Goal: Check status

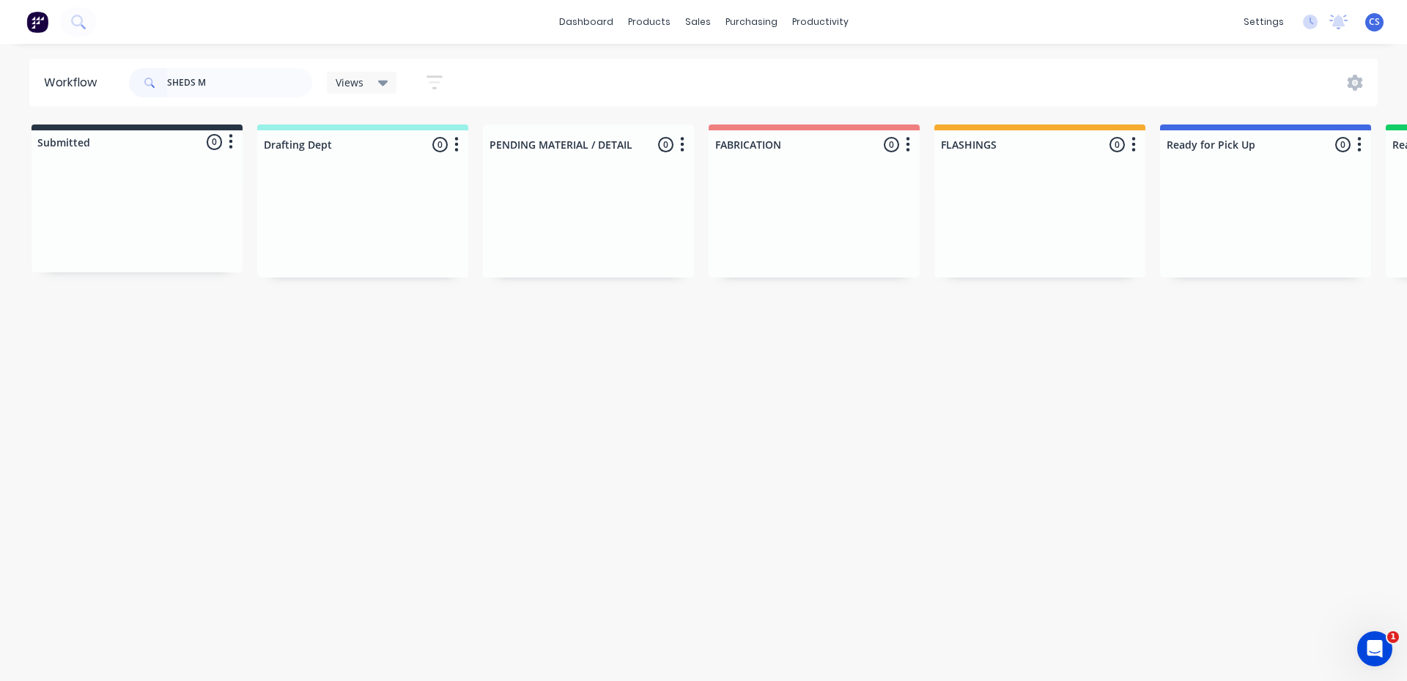
click at [214, 90] on input "SHEDS M" at bounding box center [239, 82] width 145 height 29
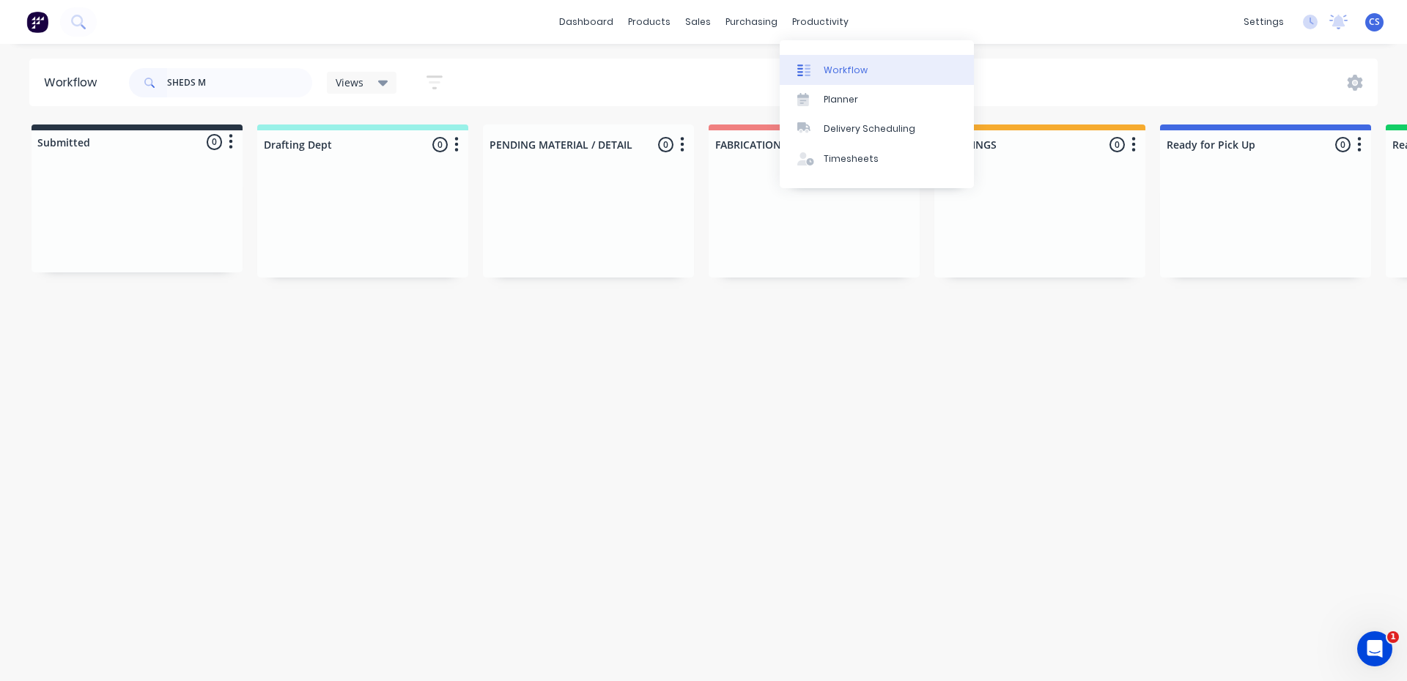
click at [816, 56] on link "Workflow" at bounding box center [877, 69] width 194 height 29
click at [816, 72] on div at bounding box center [808, 70] width 22 height 13
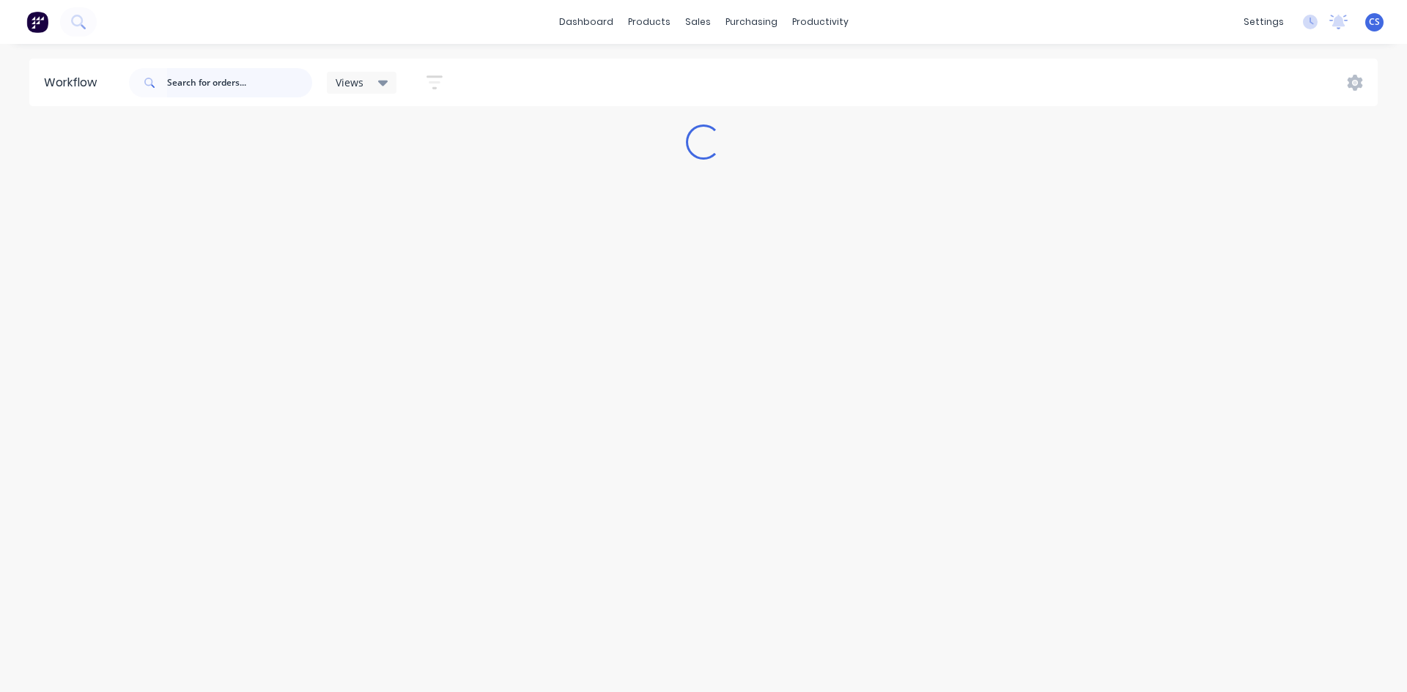
click at [221, 86] on input "text" at bounding box center [239, 82] width 145 height 29
type input "q"
click at [202, 79] on input "text" at bounding box center [239, 82] width 145 height 29
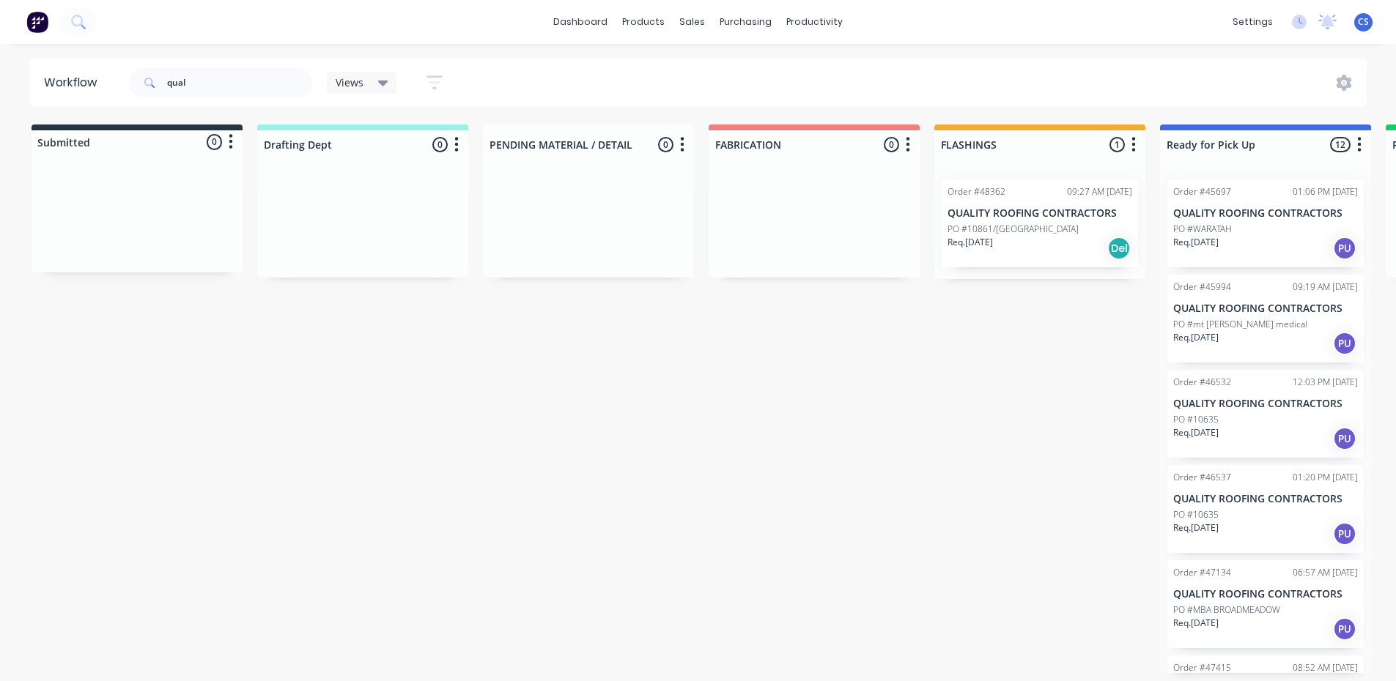
click at [1119, 434] on div "Submitted 0 Status colour #273444 hex #273444 Save Cancel Summaries Total order…" at bounding box center [1211, 399] width 2444 height 549
click at [1255, 441] on div "Req. [DATE] PU" at bounding box center [1265, 438] width 185 height 25
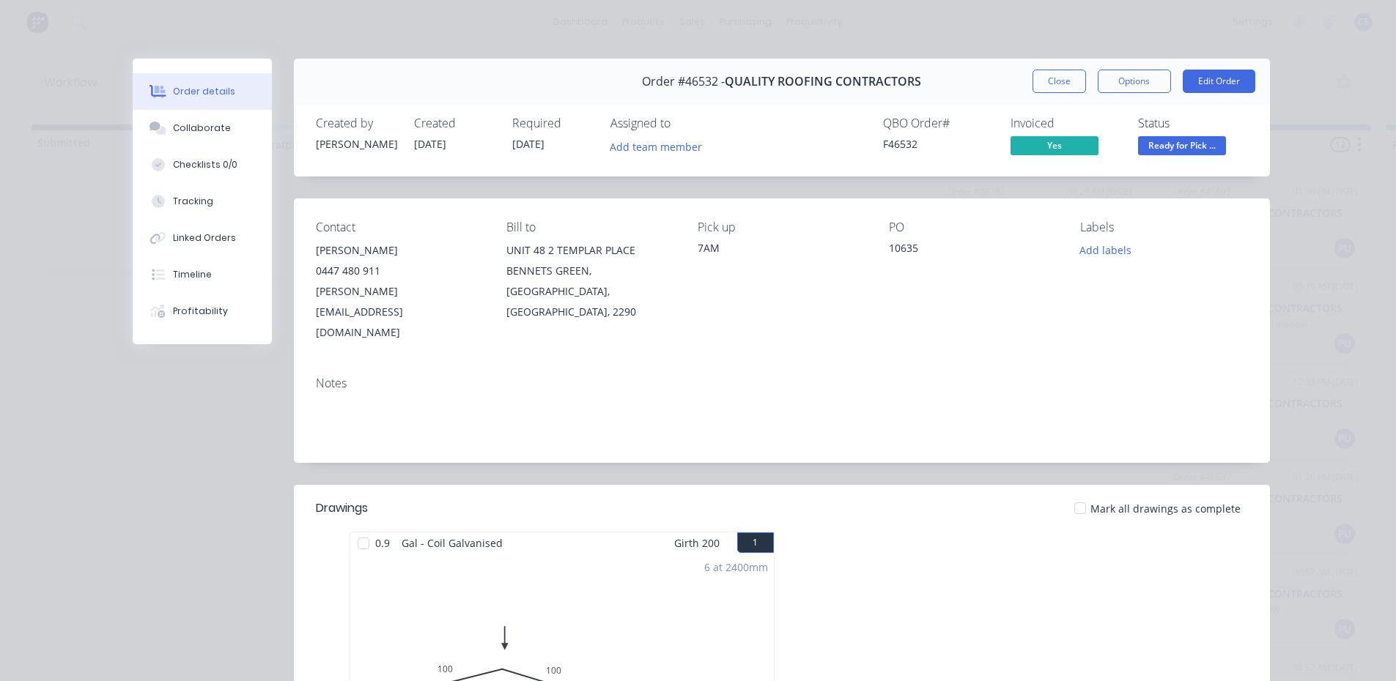
scroll to position [73, 0]
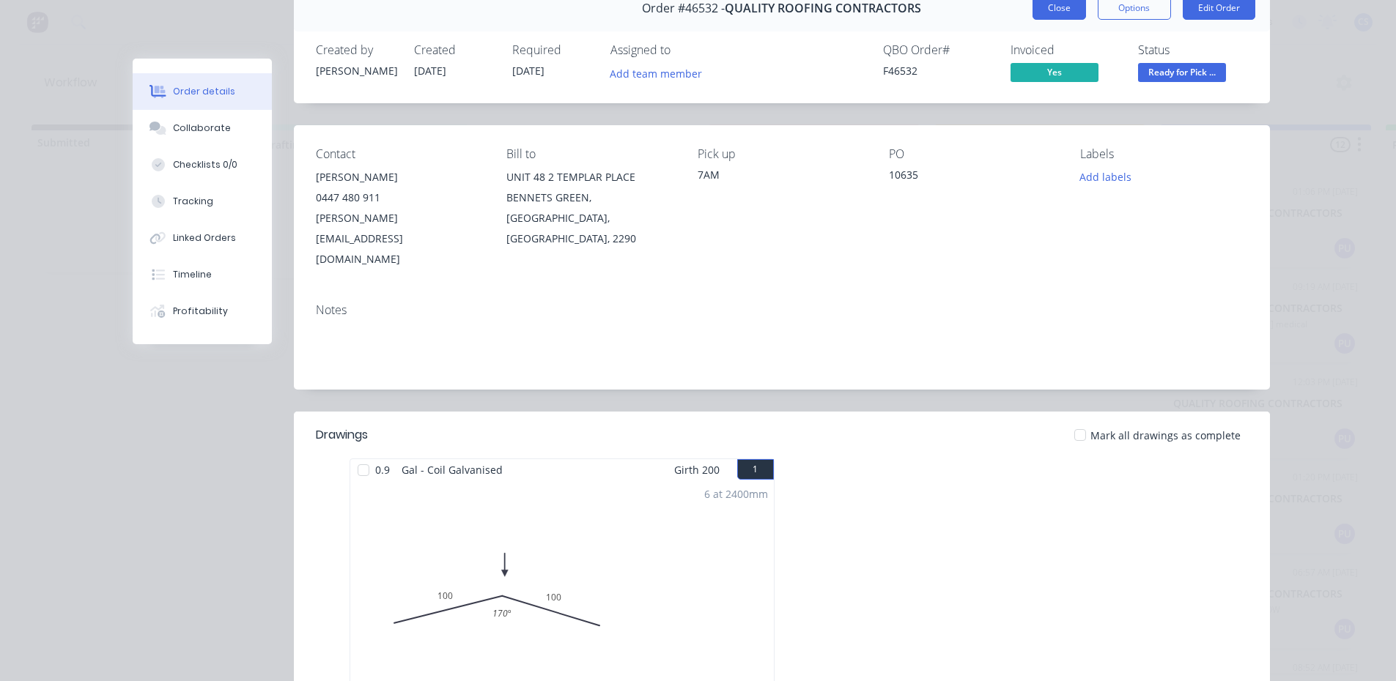
click at [1055, 15] on button "Close" at bounding box center [1058, 7] width 53 height 23
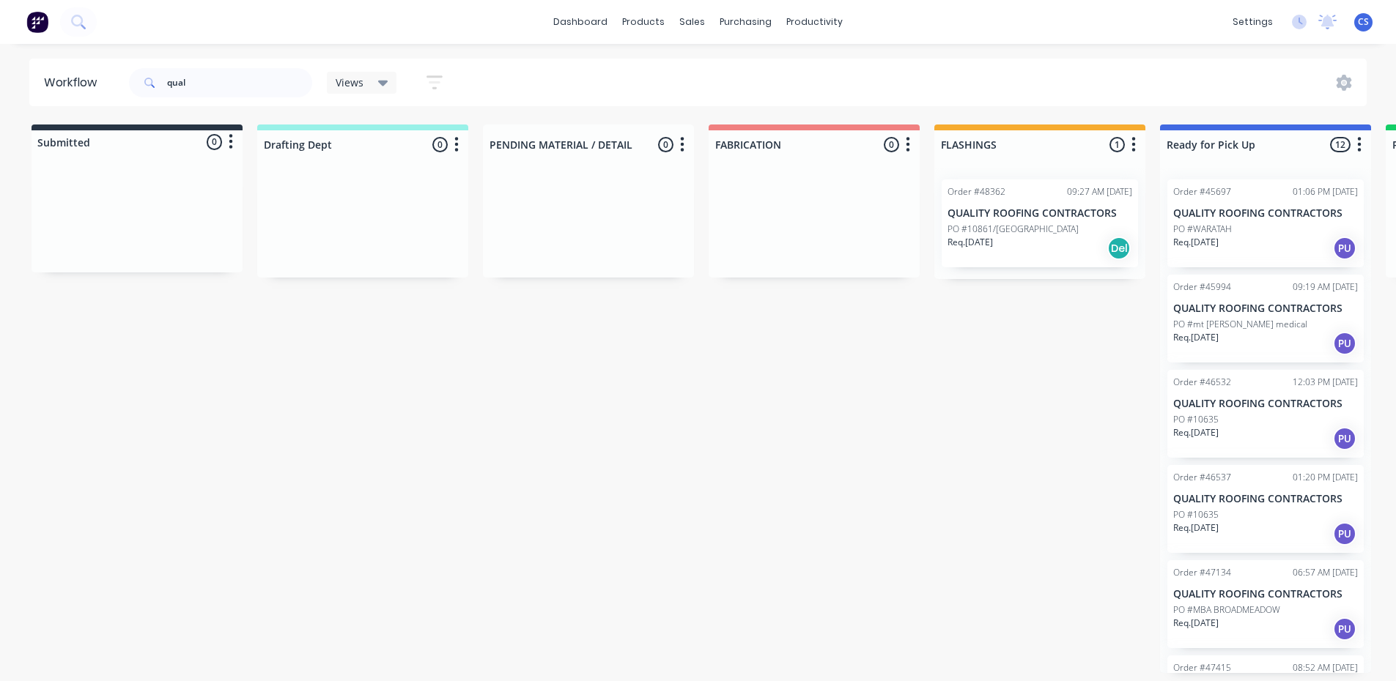
click at [1264, 438] on div "Req. [DATE] PU" at bounding box center [1265, 438] width 185 height 25
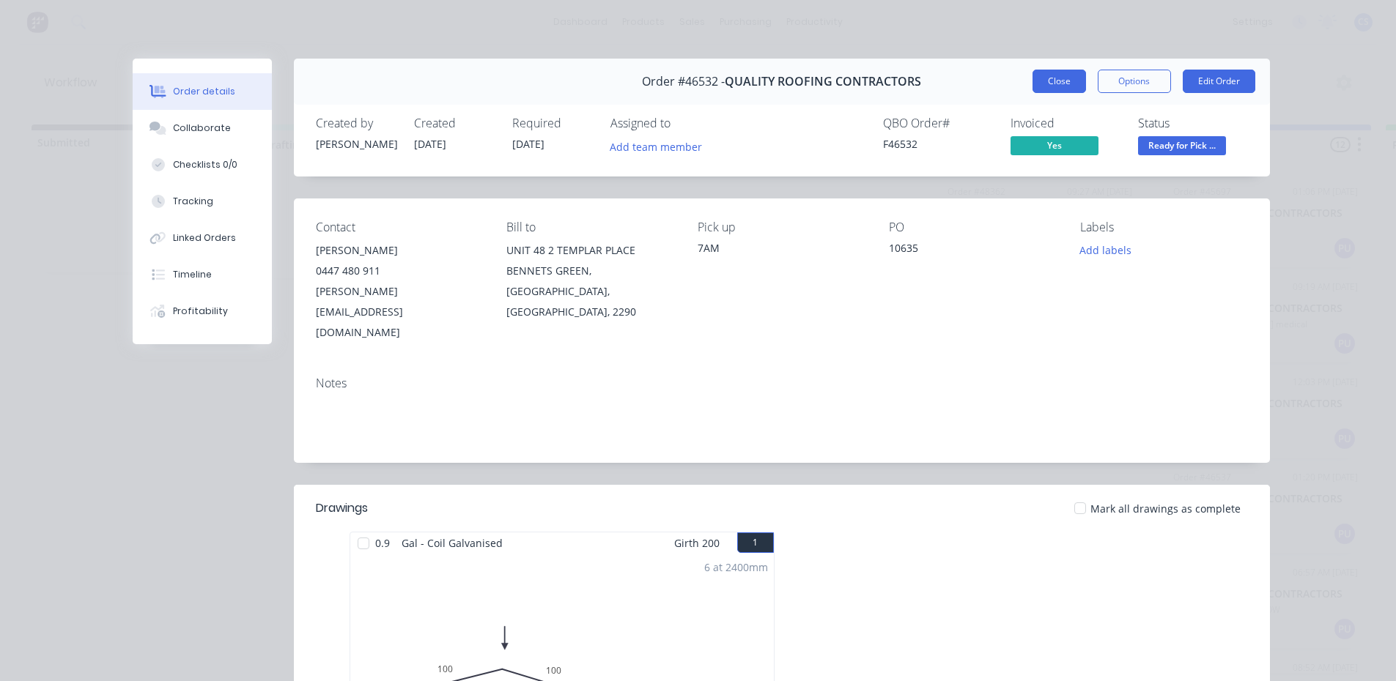
click at [1035, 81] on button "Close" at bounding box center [1058, 81] width 53 height 23
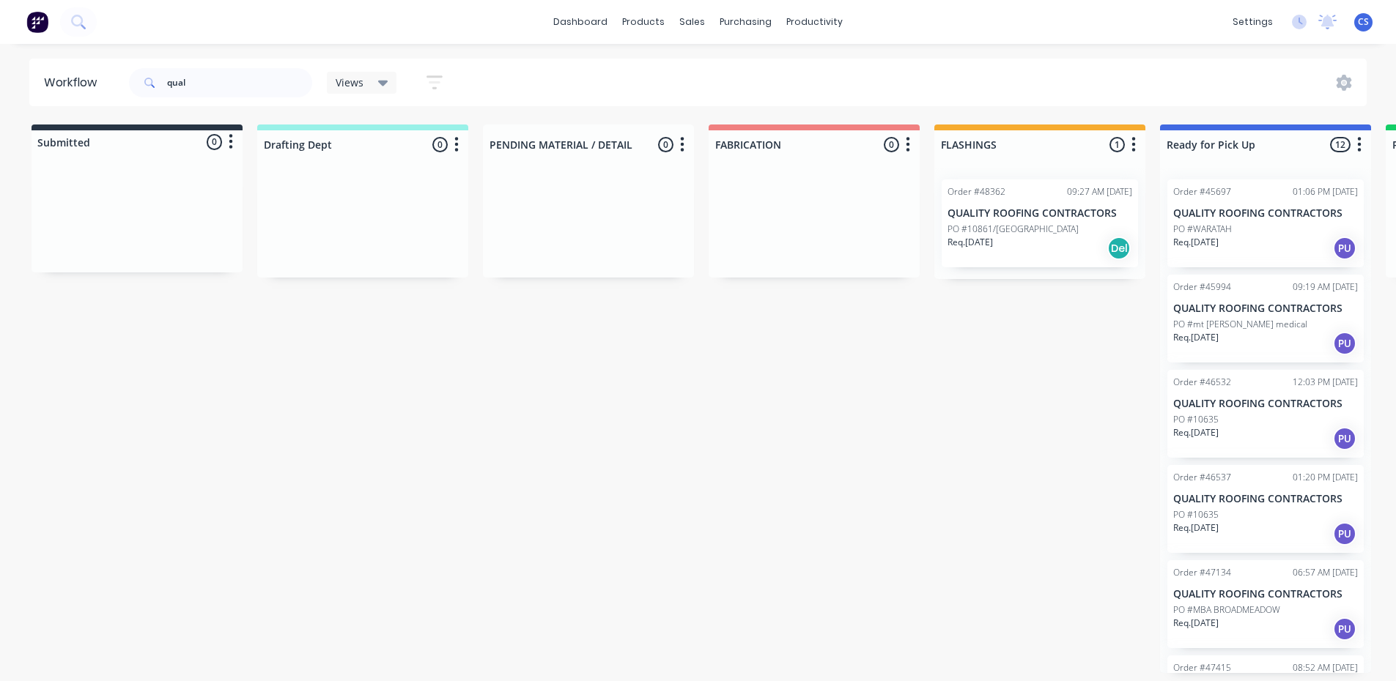
click at [1240, 519] on div "PO #10635" at bounding box center [1265, 515] width 185 height 13
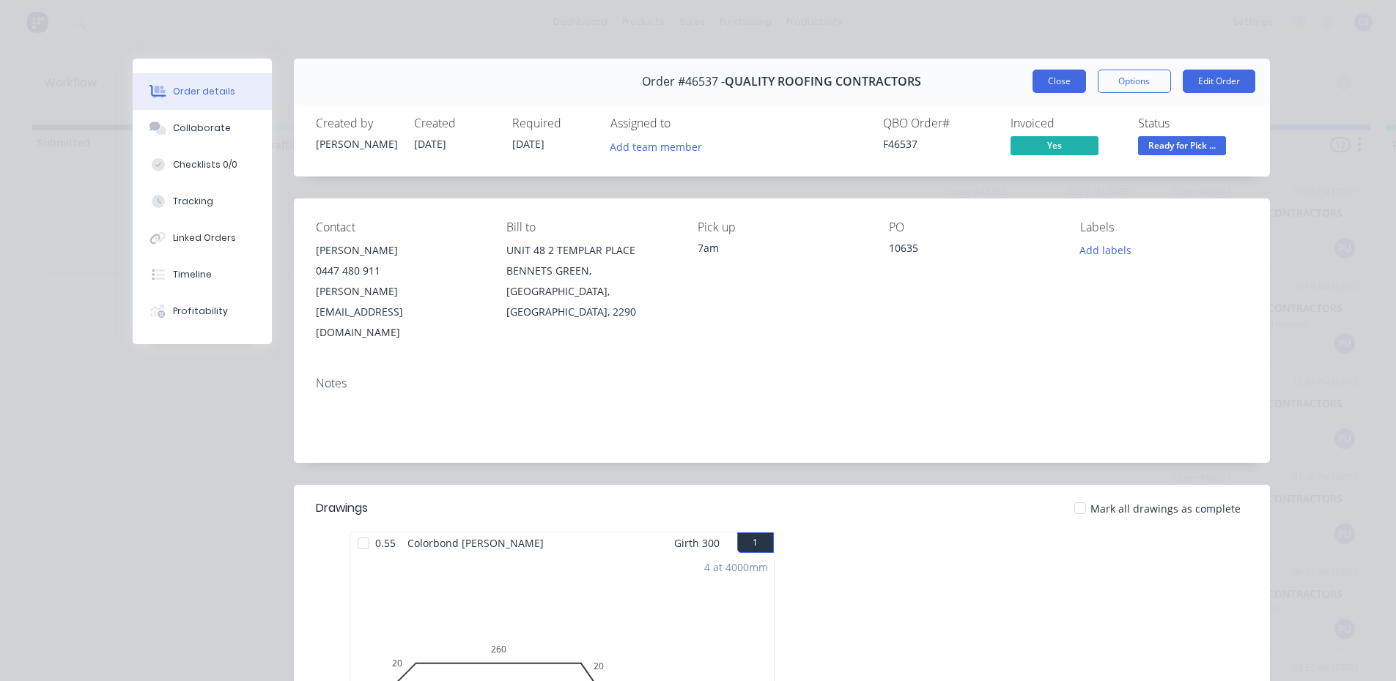
click at [1055, 81] on button "Close" at bounding box center [1058, 81] width 53 height 23
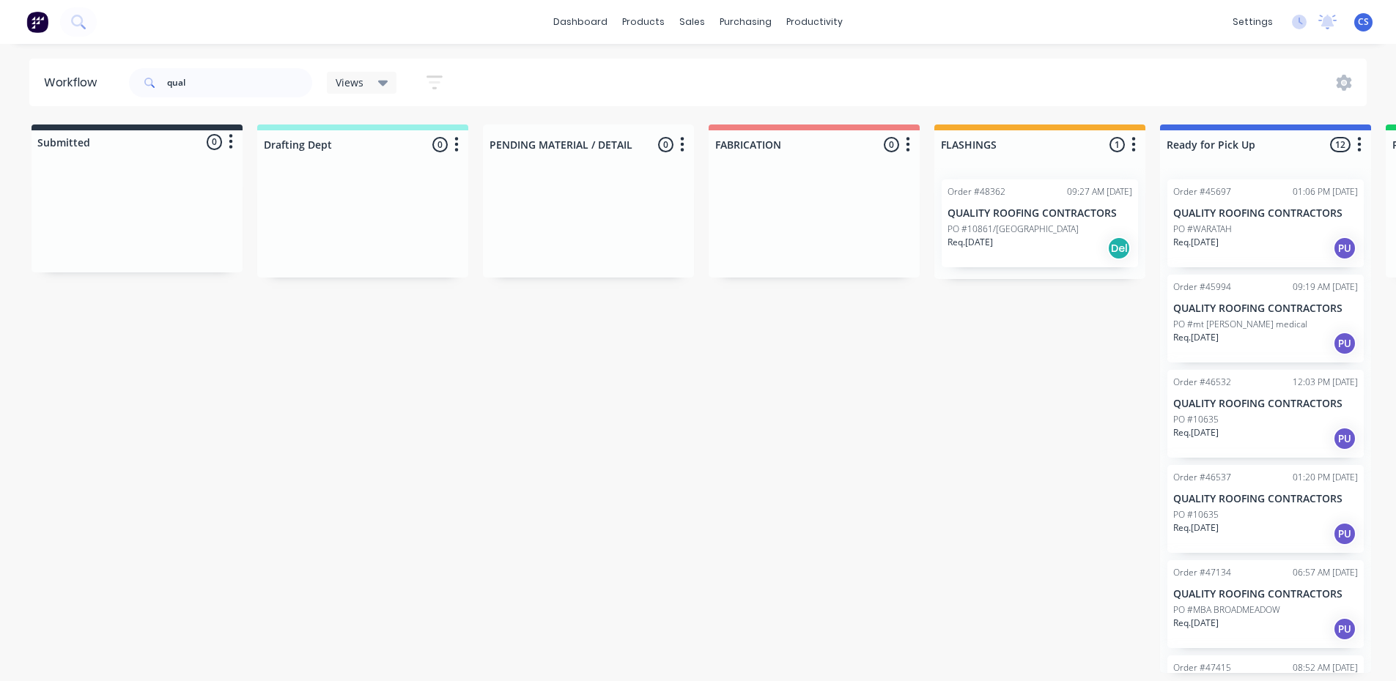
click at [1238, 596] on p "QUALITY ROOFING CONTRACTORS" at bounding box center [1265, 594] width 185 height 12
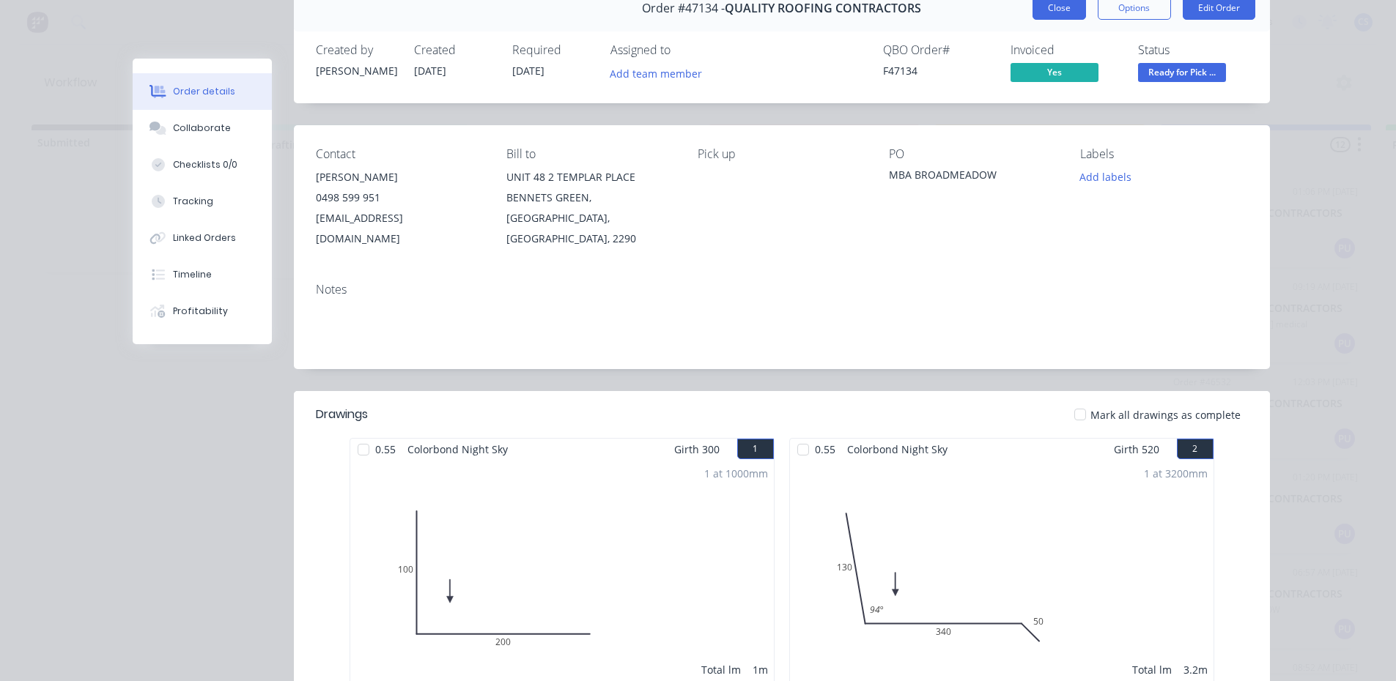
click at [1062, 14] on button "Close" at bounding box center [1058, 7] width 53 height 23
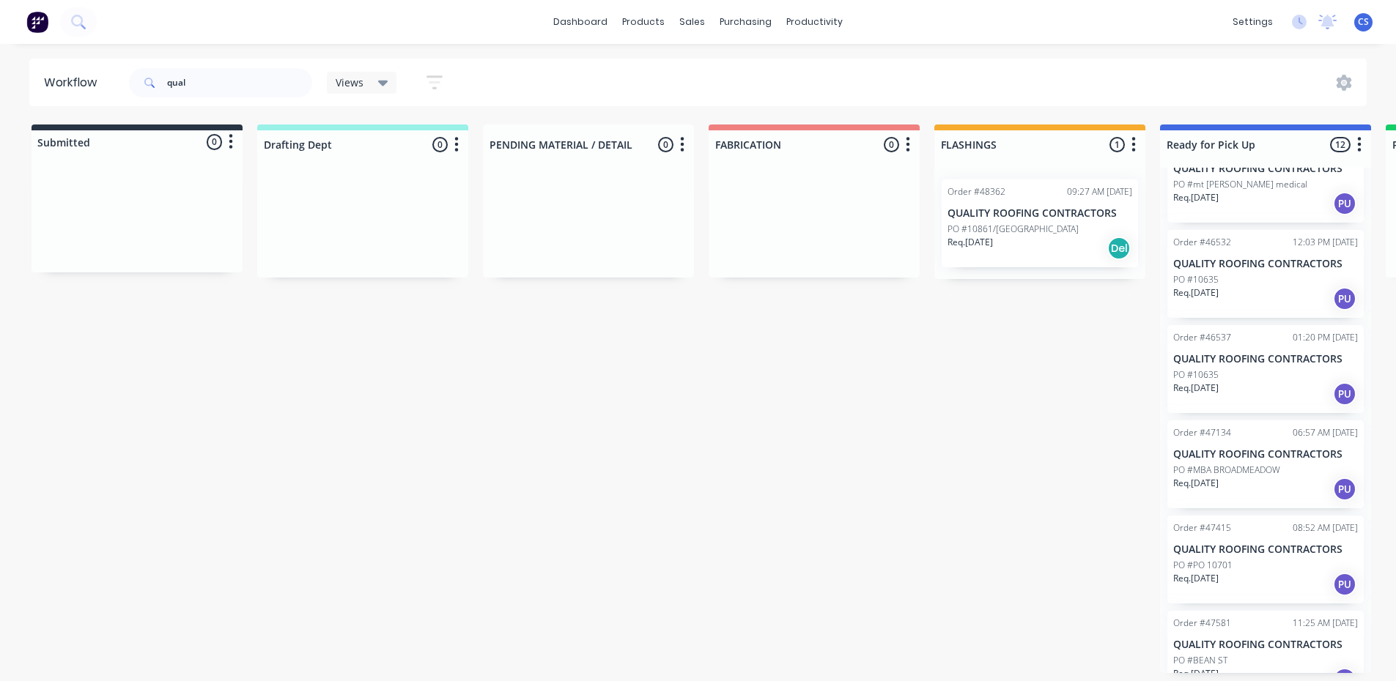
scroll to position [147, 0]
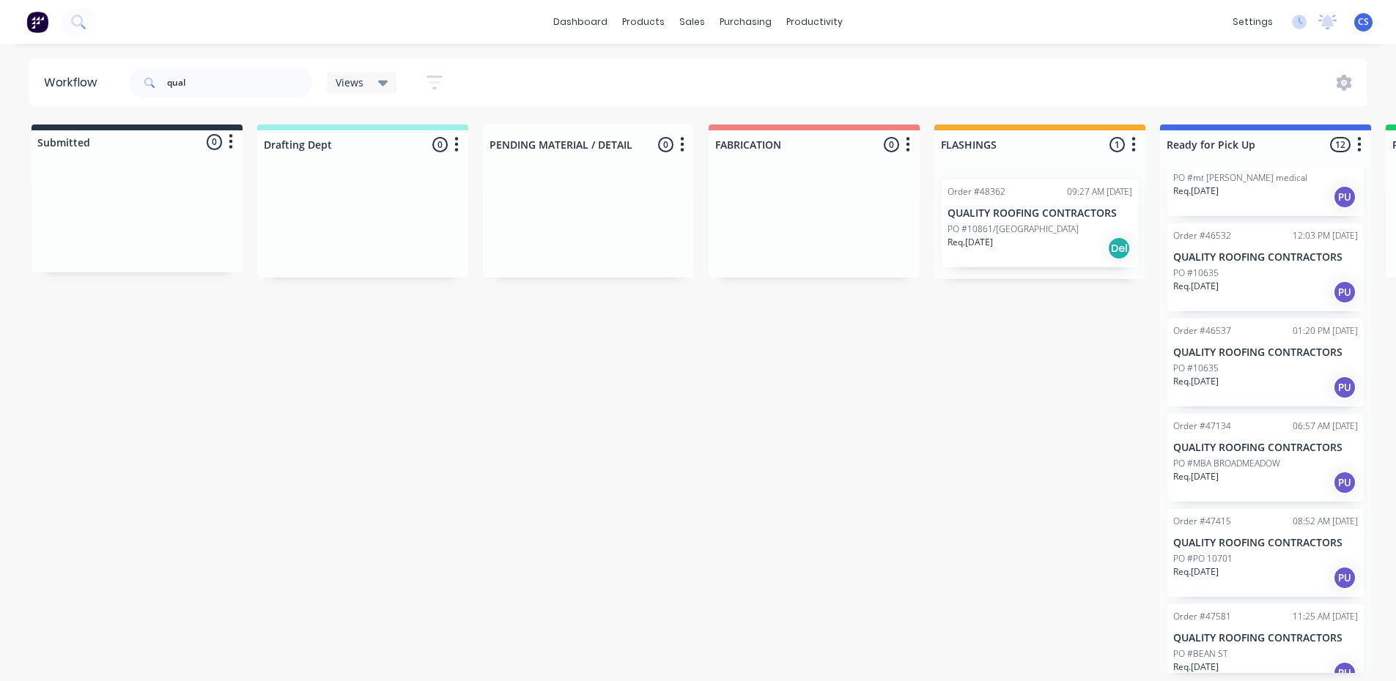
click at [1271, 553] on div "PO #PO 10701" at bounding box center [1265, 559] width 185 height 13
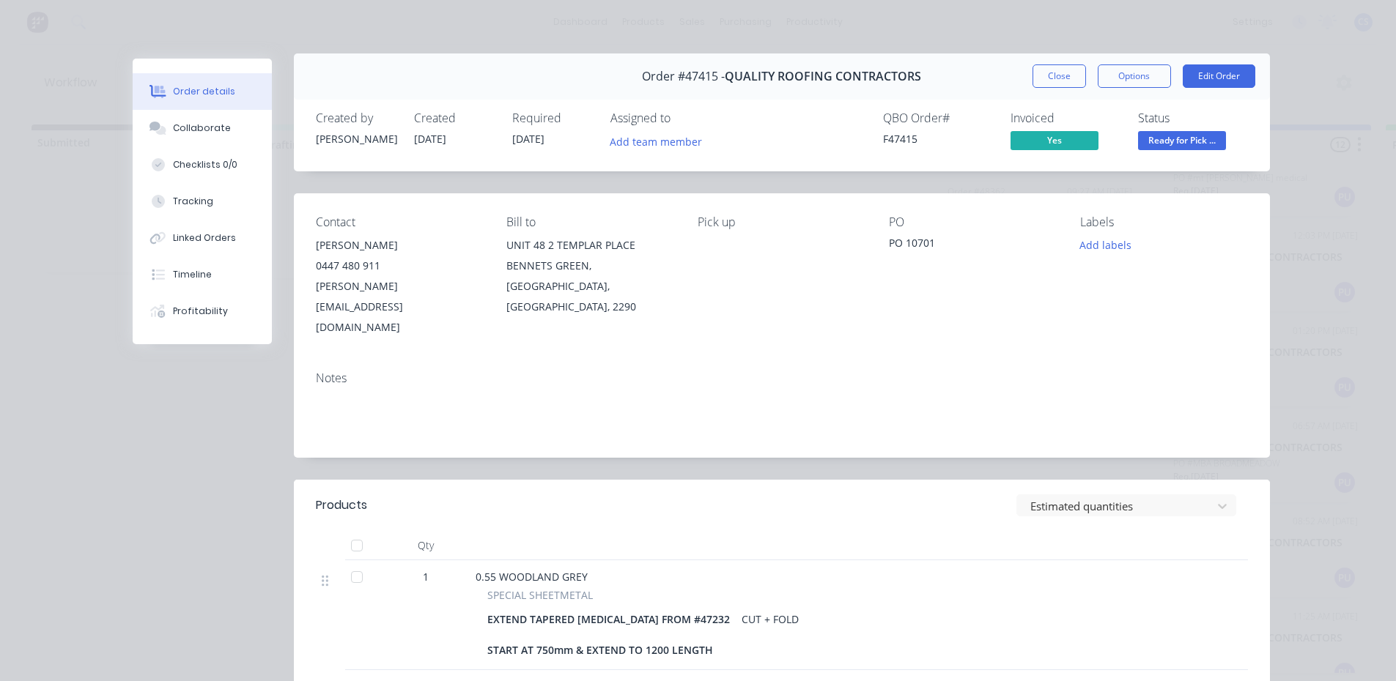
scroll to position [0, 0]
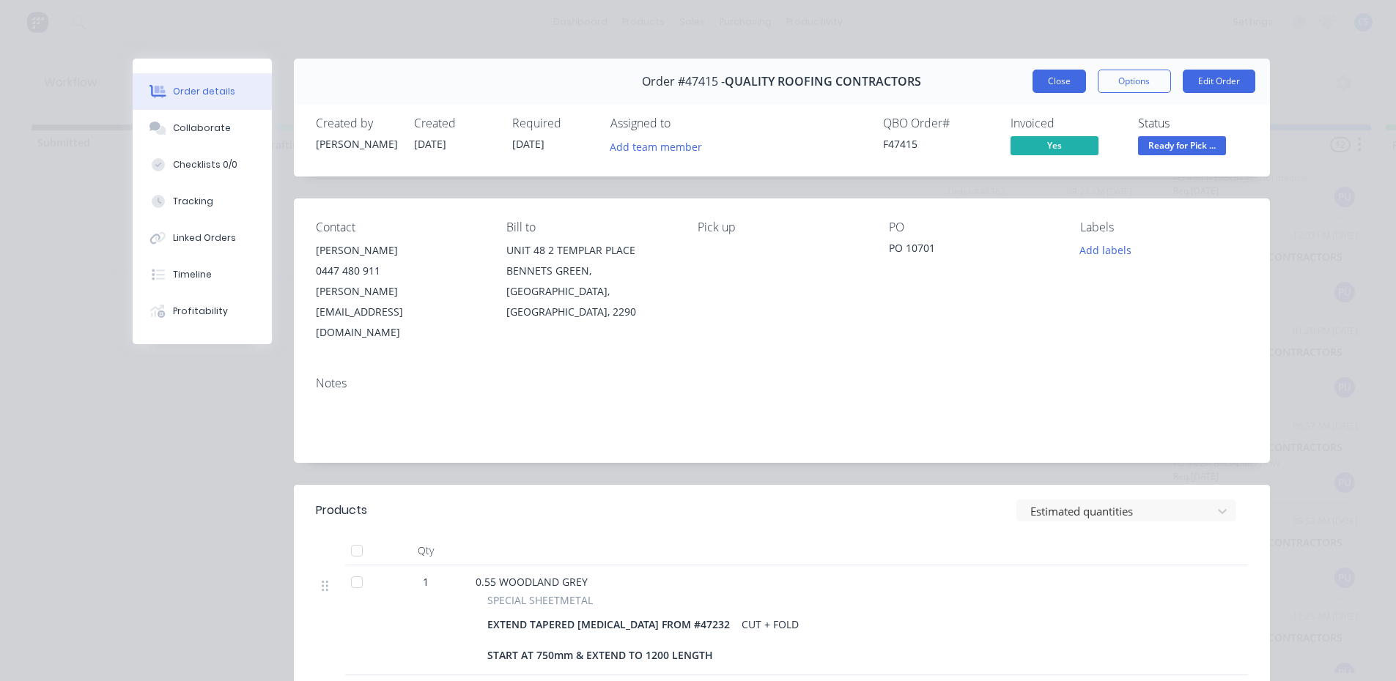
click at [1074, 89] on button "Close" at bounding box center [1058, 81] width 53 height 23
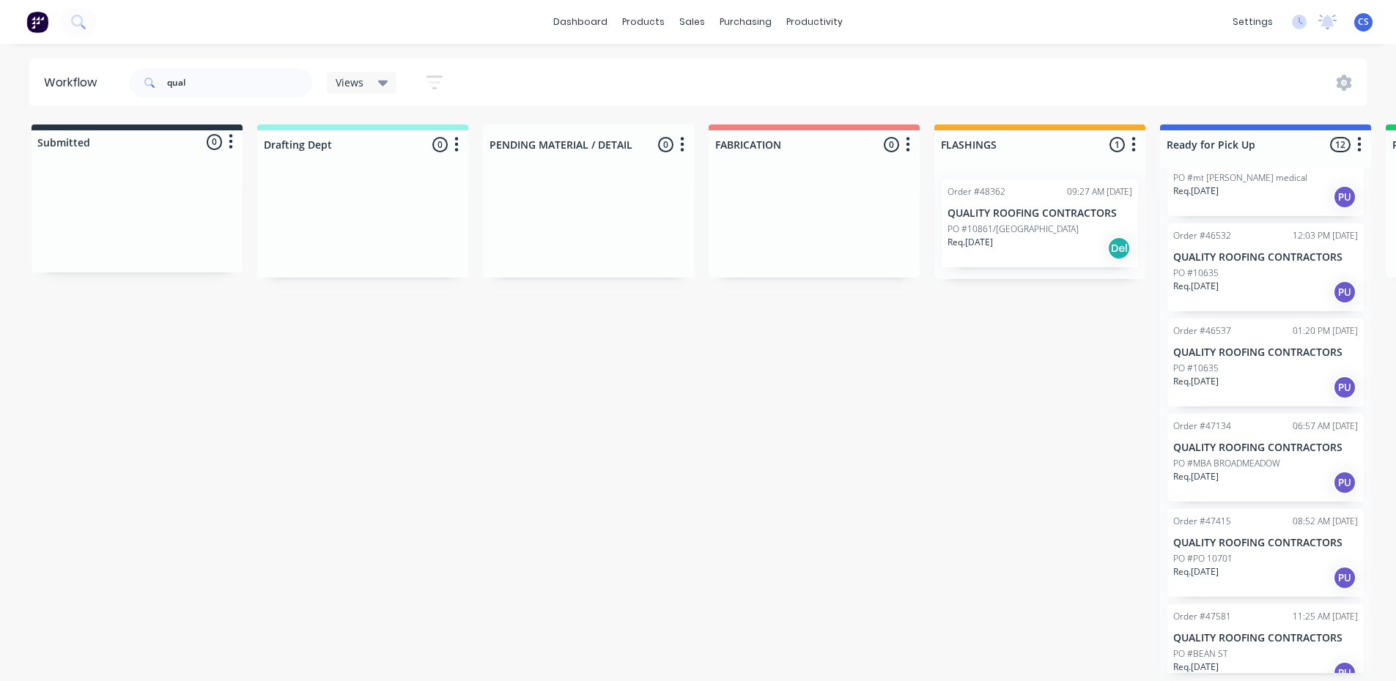
scroll to position [293, 0]
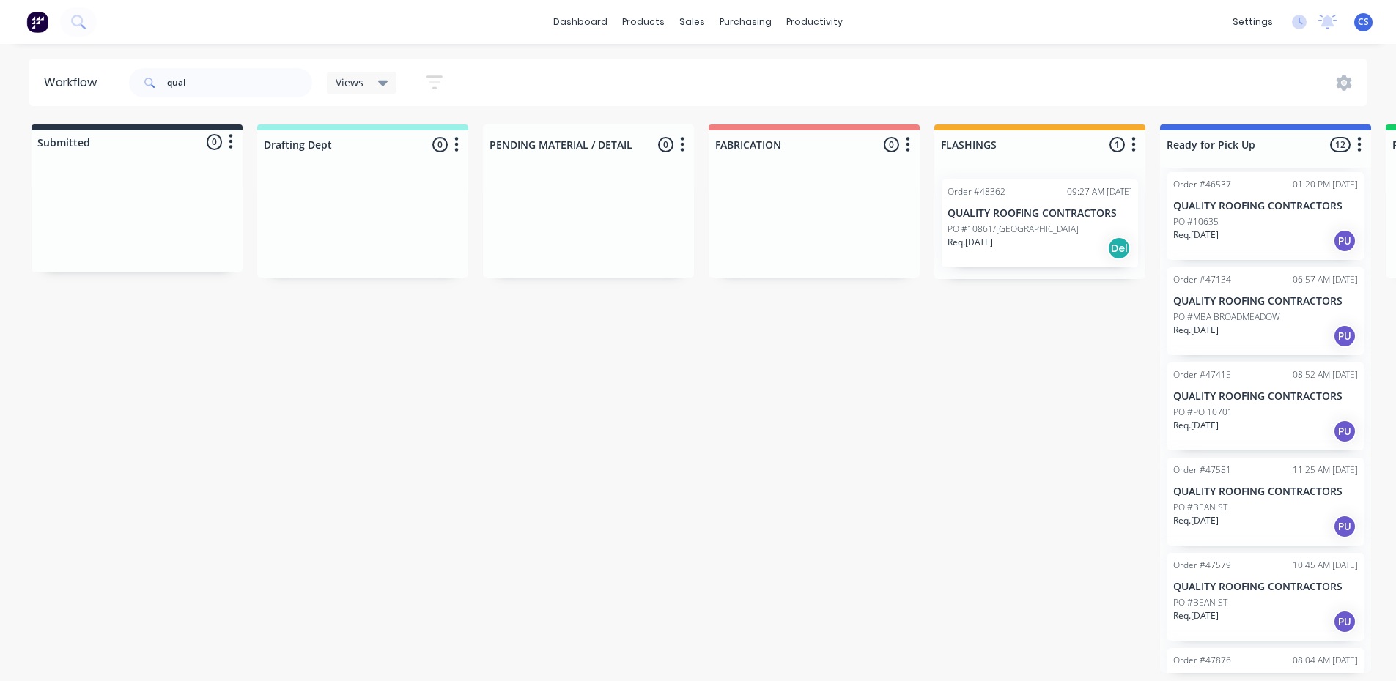
click at [1244, 594] on div "Order #47579 10:45 AM [DATE] QUALITY ROOFING CONTRACTORS PO #BEAN ST Req. [DATE…" at bounding box center [1265, 597] width 196 height 88
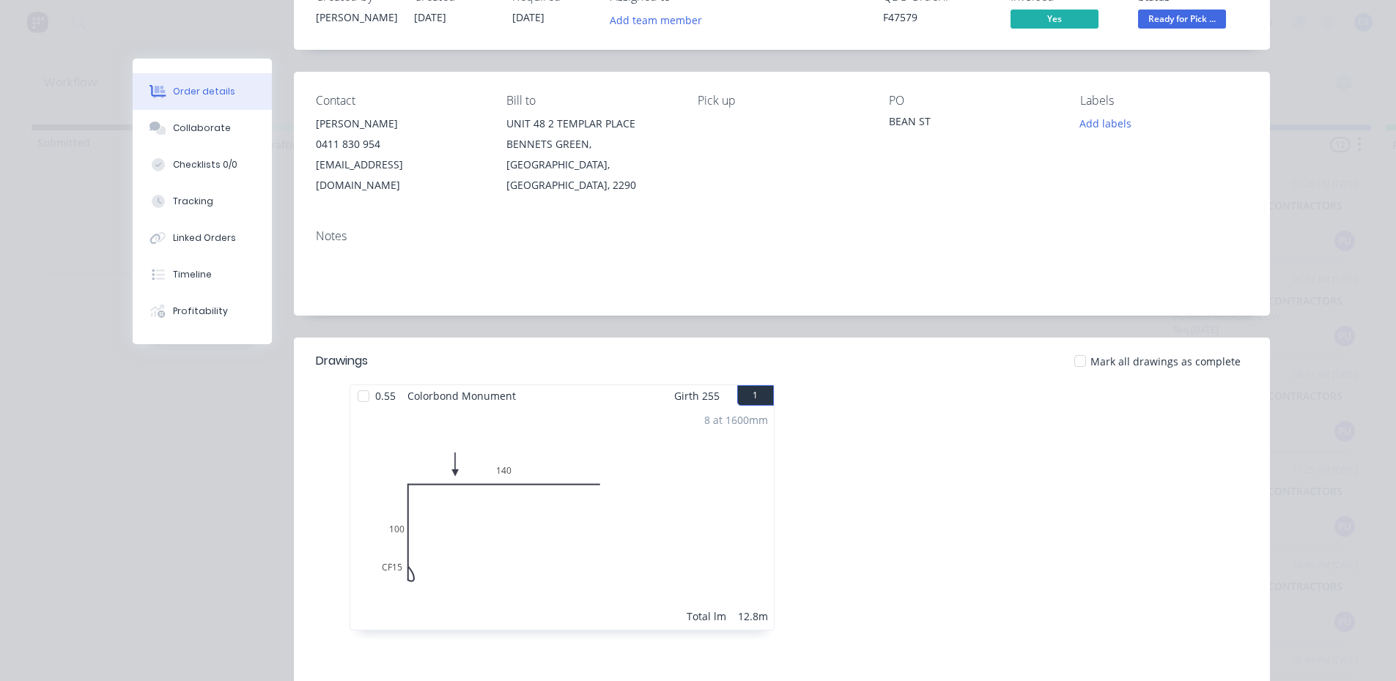
scroll to position [0, 0]
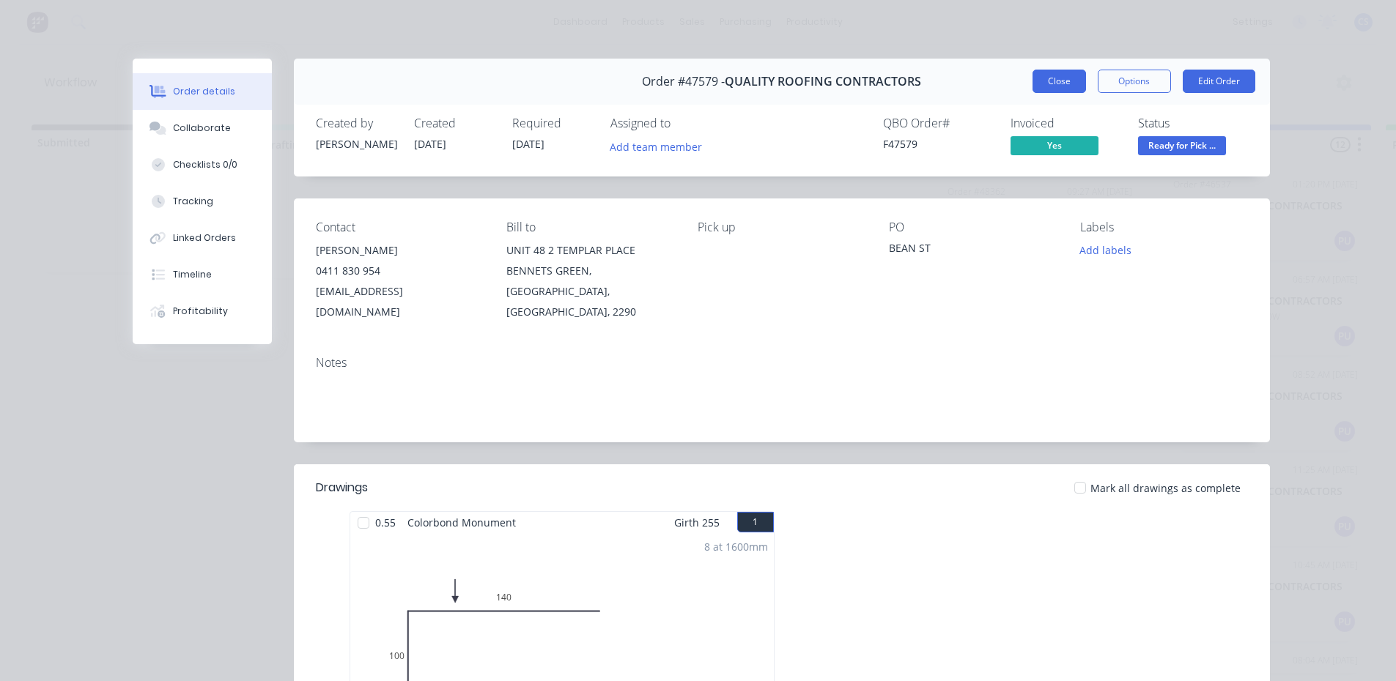
click at [1032, 89] on button "Close" at bounding box center [1058, 81] width 53 height 23
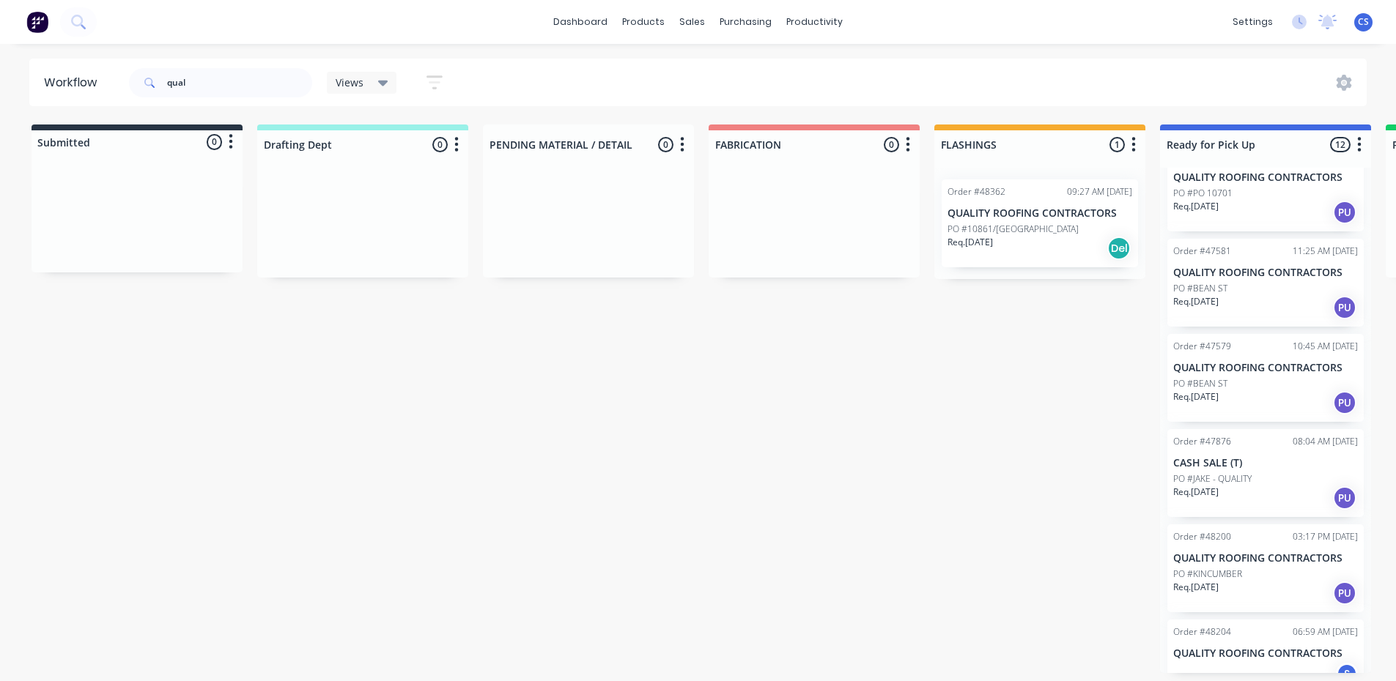
scroll to position [513, 0]
click at [1230, 512] on div "Order #47876 08:04 AM [DATE] CASH SALE (T) PO #JAKE - QUALITY Req. [DATE] PU" at bounding box center [1265, 473] width 196 height 88
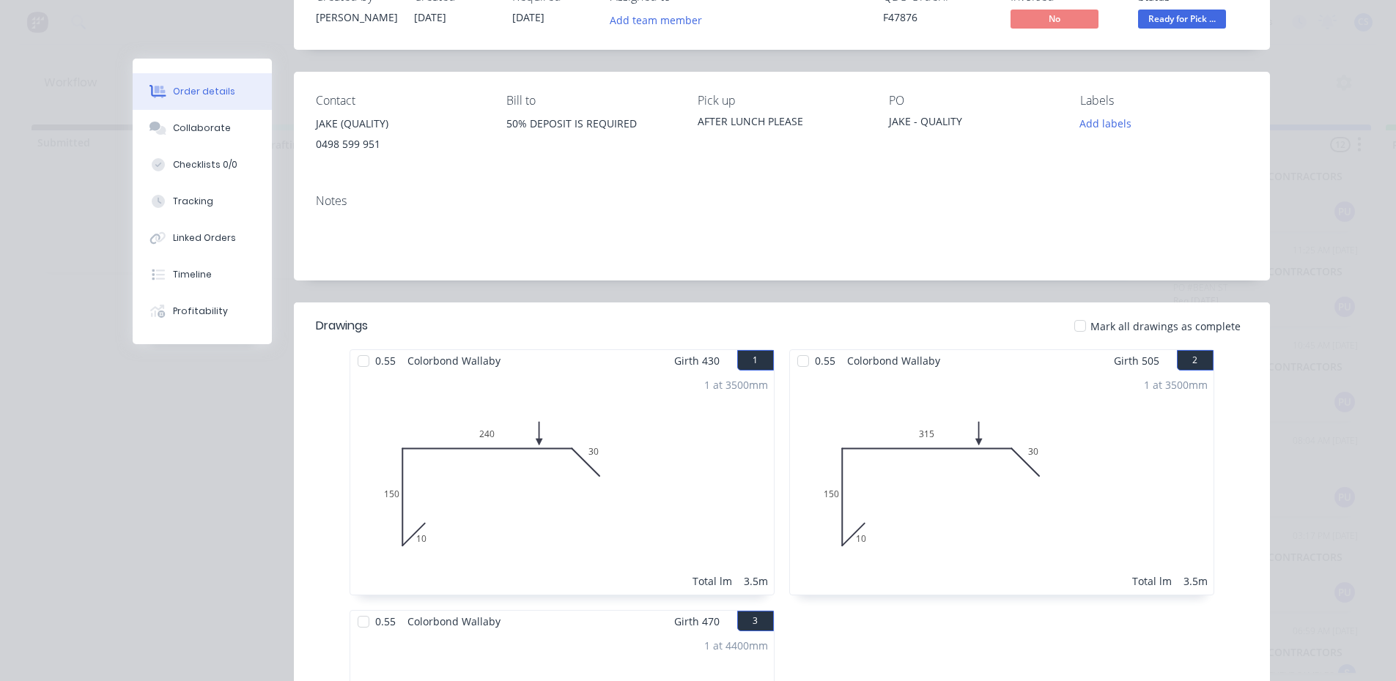
scroll to position [0, 0]
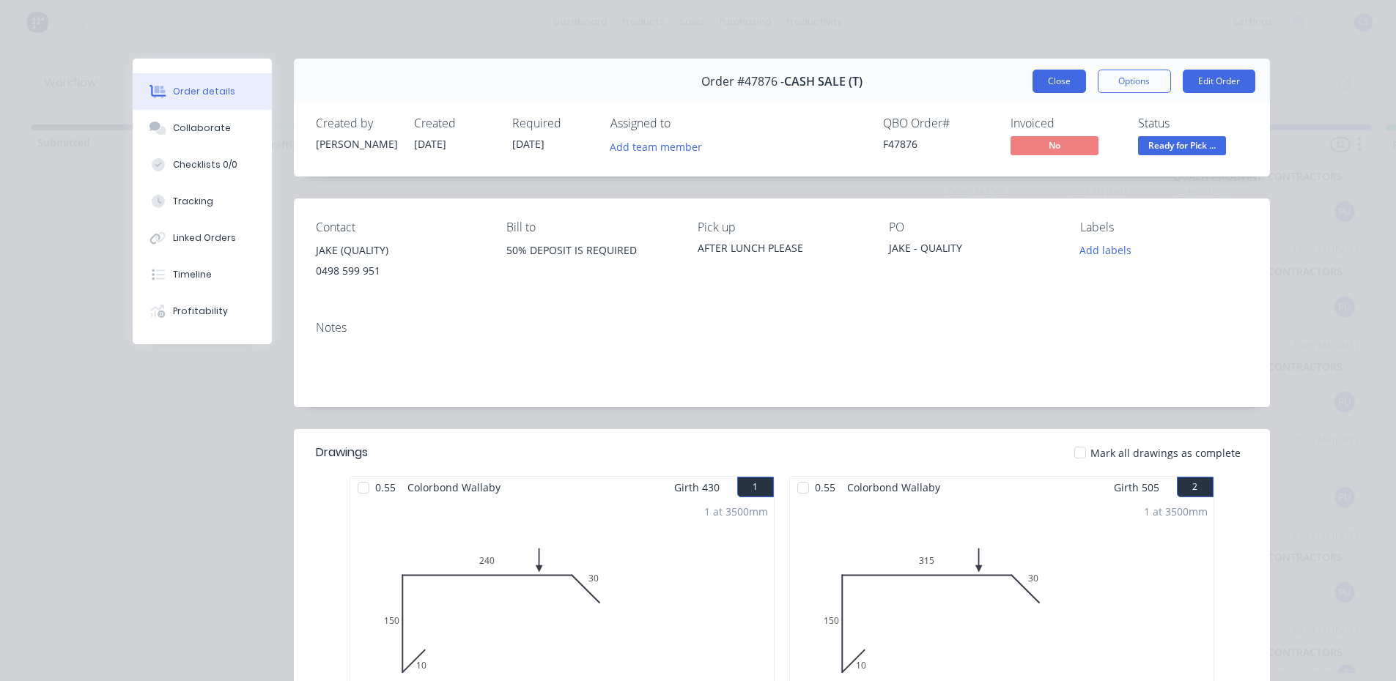
click at [1059, 87] on button "Close" at bounding box center [1058, 81] width 53 height 23
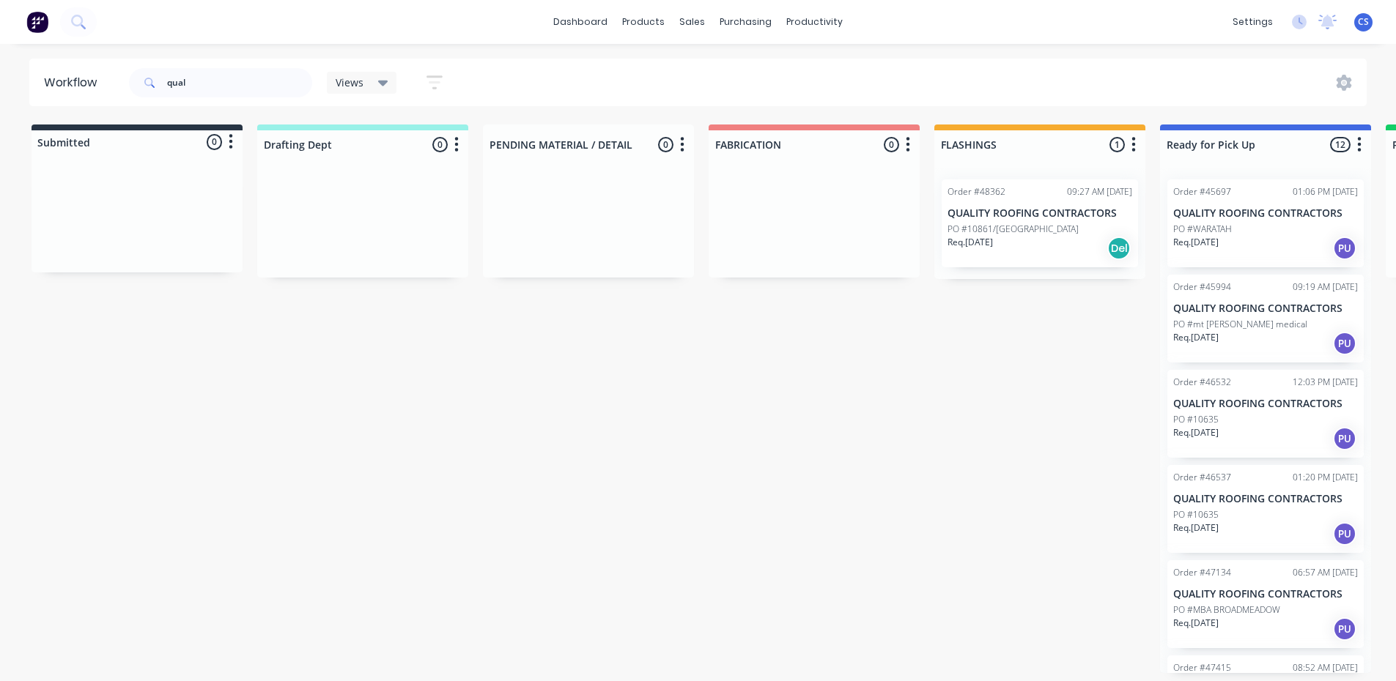
click at [1241, 223] on div "PO #WARATAH" at bounding box center [1265, 229] width 185 height 13
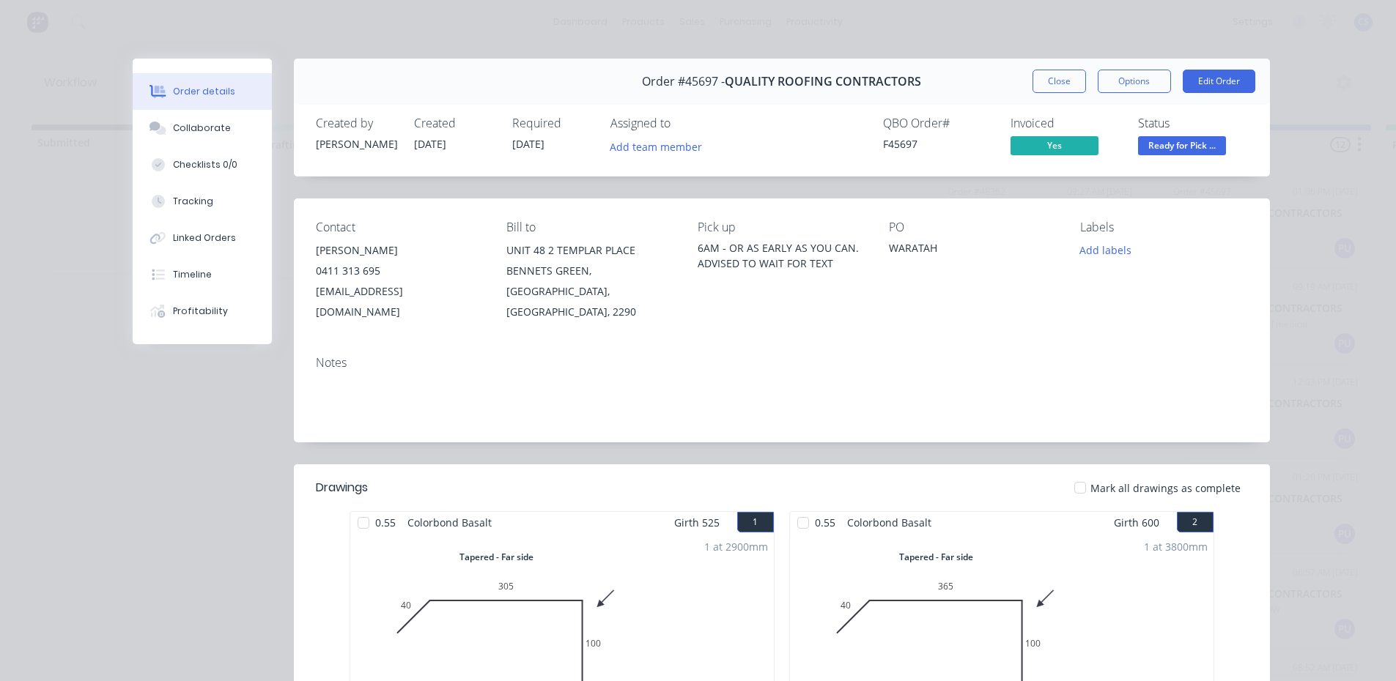
click at [1081, 86] on div "Close Options Edit Order" at bounding box center [1143, 81] width 223 height 23
click at [1072, 86] on button "Close" at bounding box center [1058, 81] width 53 height 23
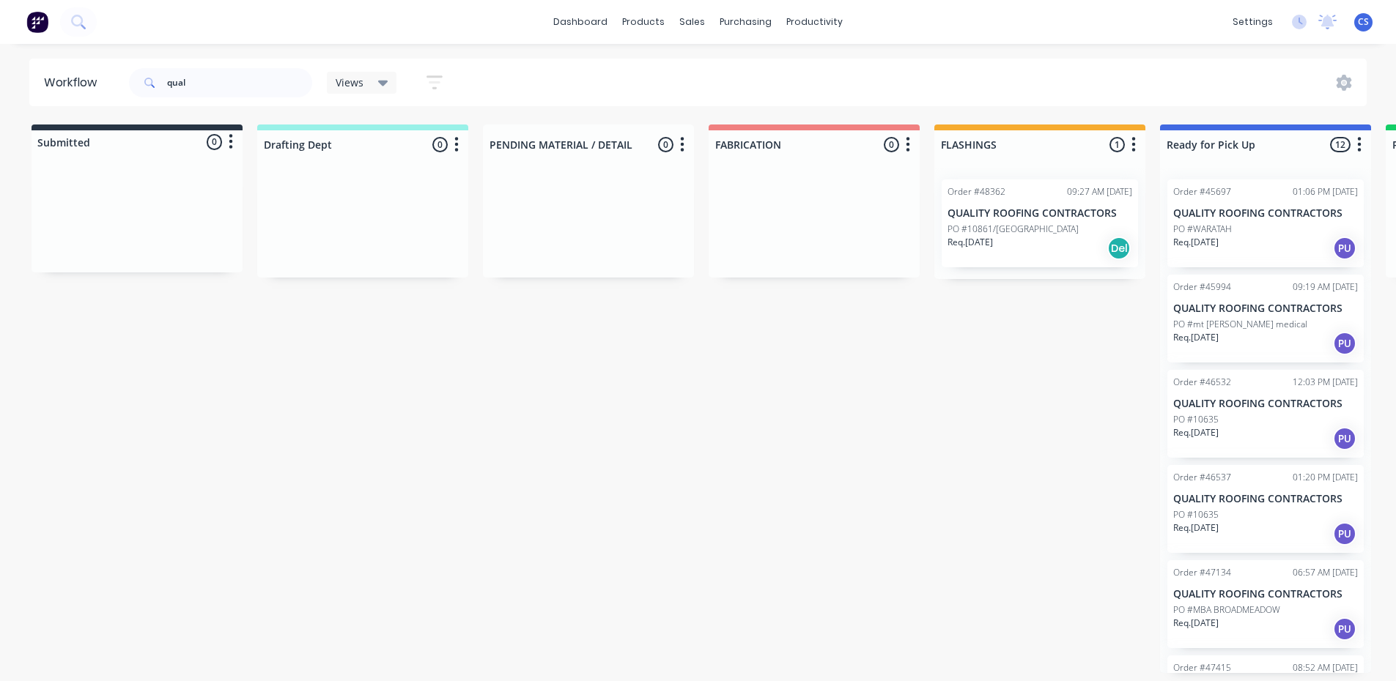
click at [1246, 306] on p "QUALITY ROOFING CONTRACTORS" at bounding box center [1265, 309] width 185 height 12
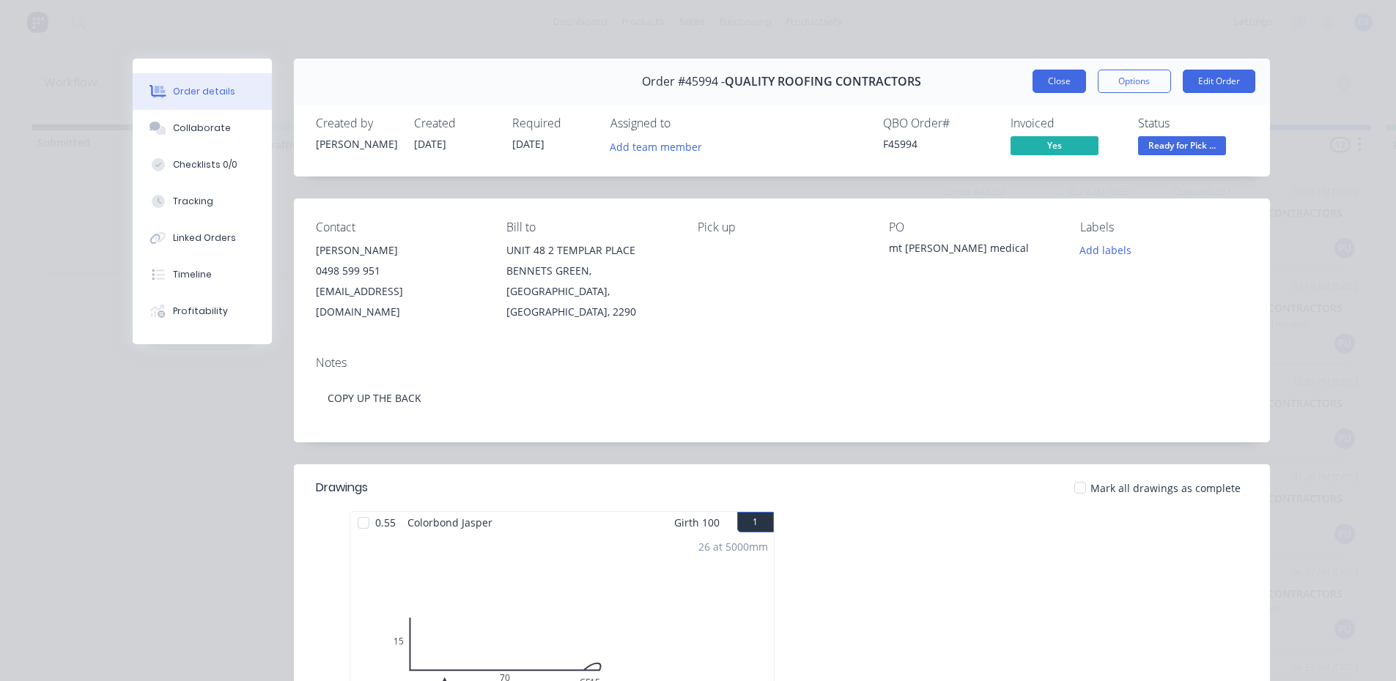
click at [1057, 76] on button "Close" at bounding box center [1058, 81] width 53 height 23
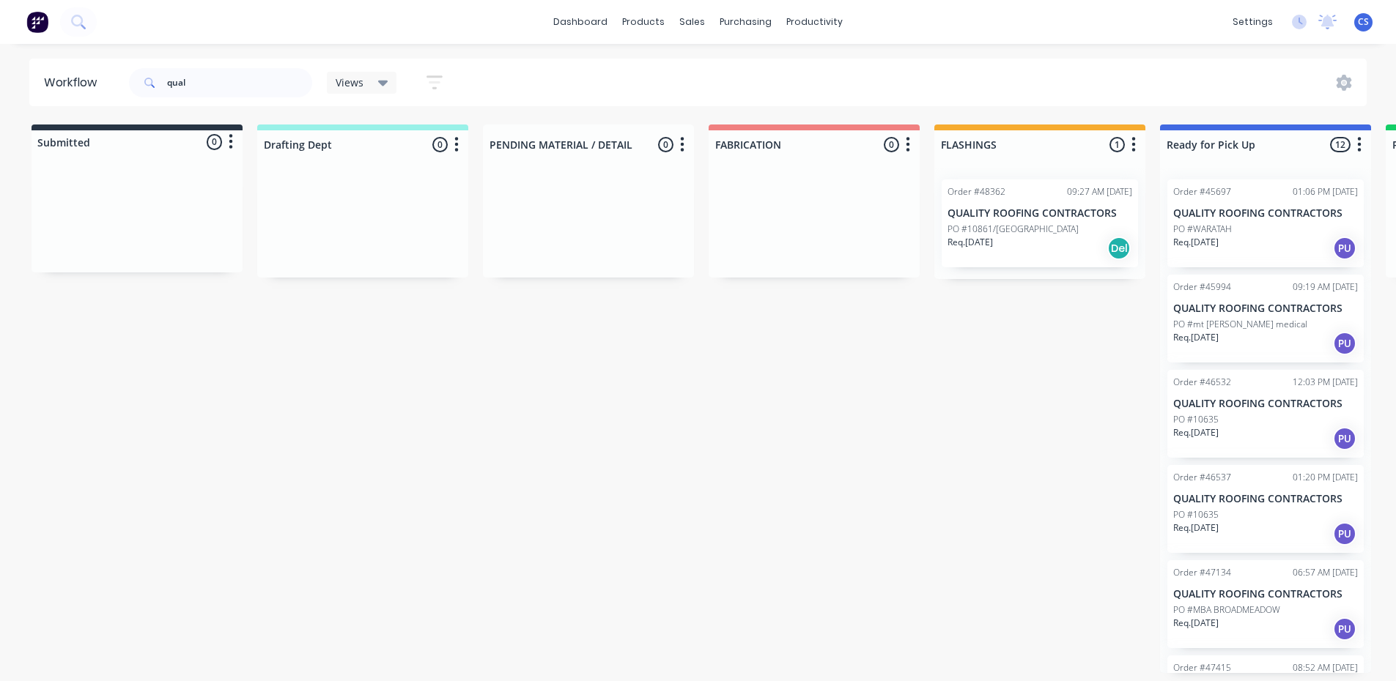
click at [956, 218] on p "QUALITY ROOFING CONTRACTORS" at bounding box center [1039, 213] width 185 height 12
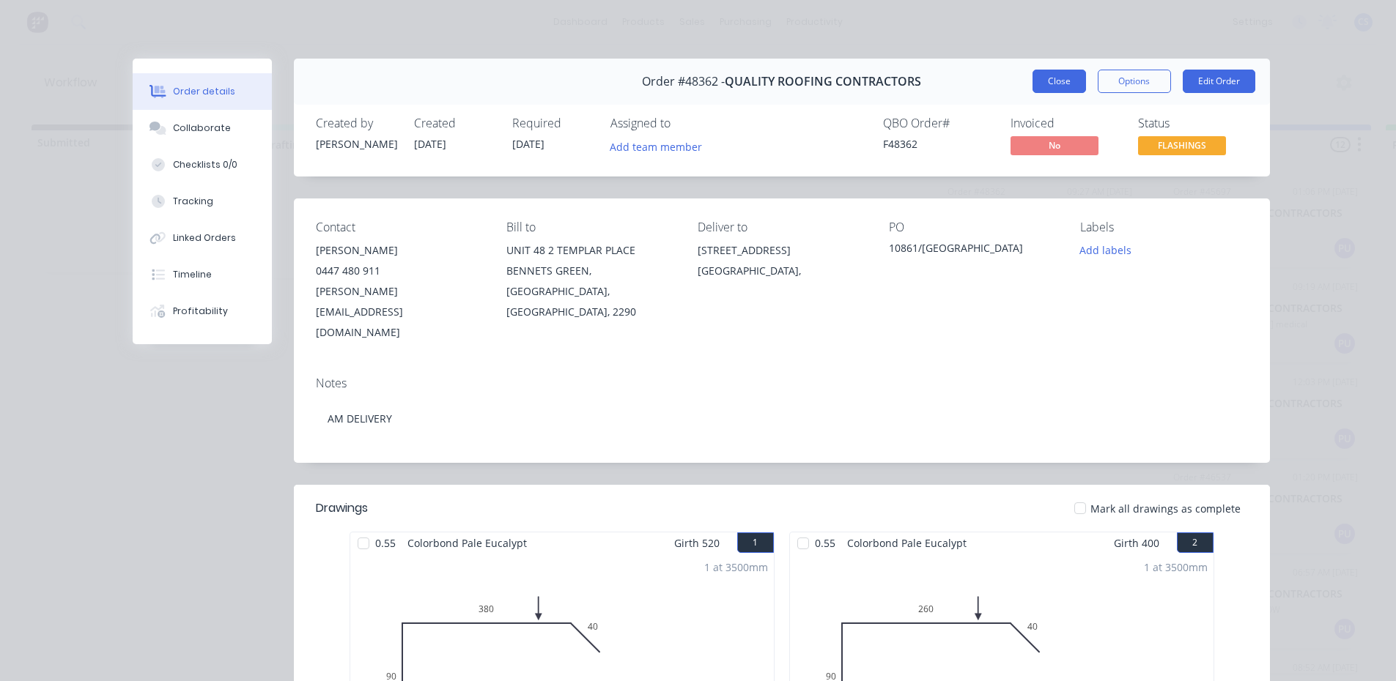
click at [1067, 87] on button "Close" at bounding box center [1058, 81] width 53 height 23
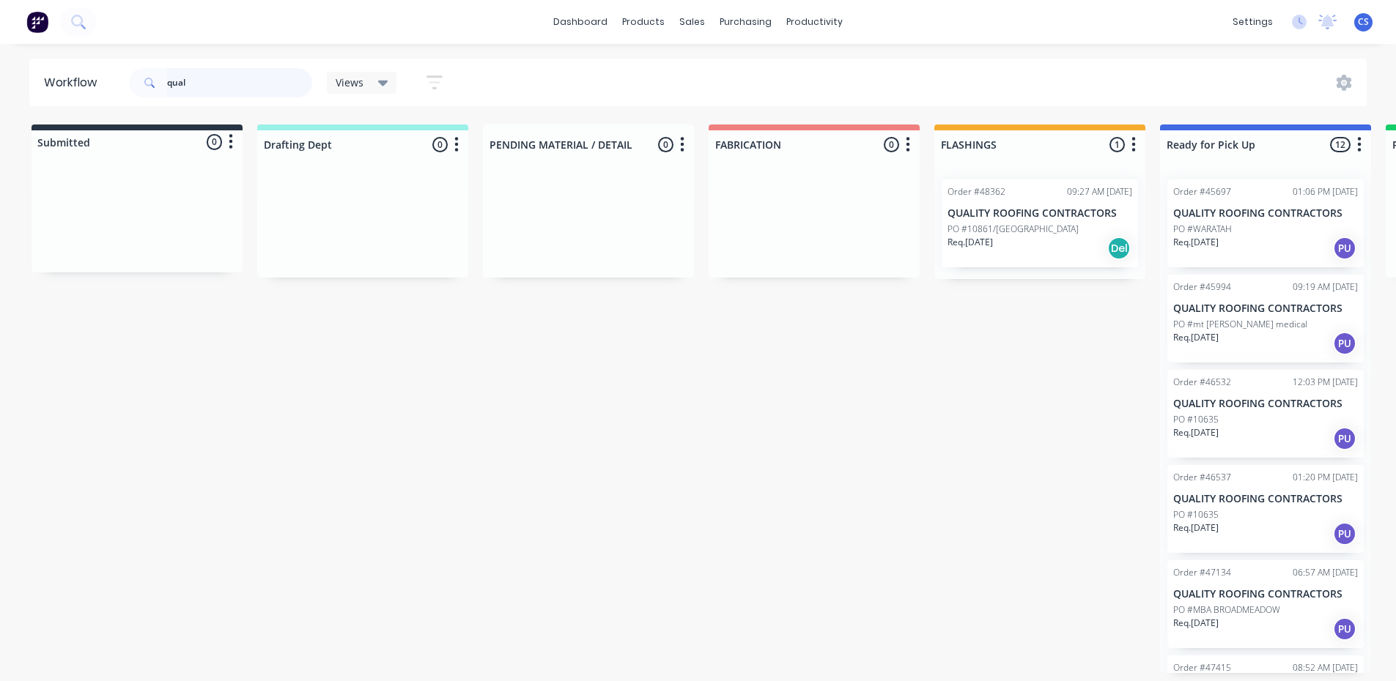
drag, startPoint x: 1067, startPoint y: 87, endPoint x: 238, endPoint y: 76, distance: 828.9
click at [242, 76] on input "qual" at bounding box center [239, 82] width 145 height 29
drag, startPoint x: 238, startPoint y: 76, endPoint x: 176, endPoint y: 84, distance: 62.7
click at [176, 84] on input "qual" at bounding box center [239, 82] width 145 height 29
type input "q"
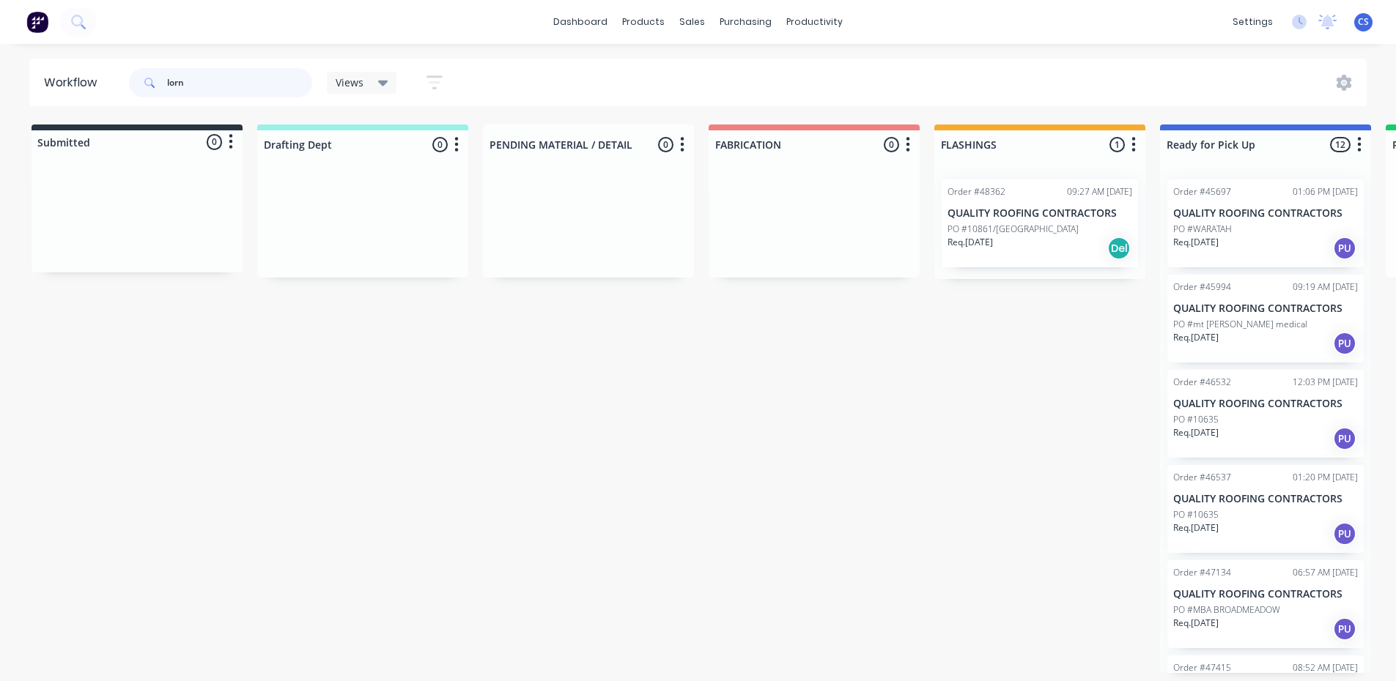
type input "lorn"
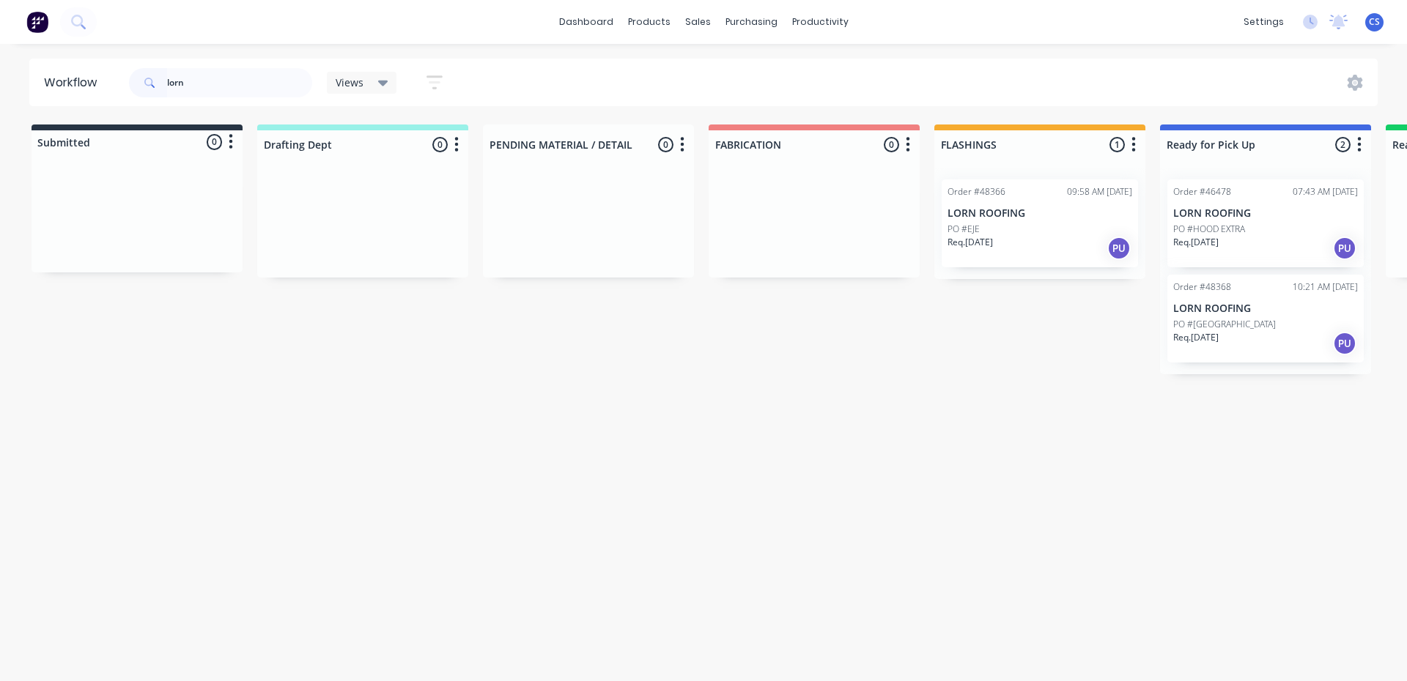
click at [1016, 239] on div "Req. [DATE] PU" at bounding box center [1039, 248] width 185 height 25
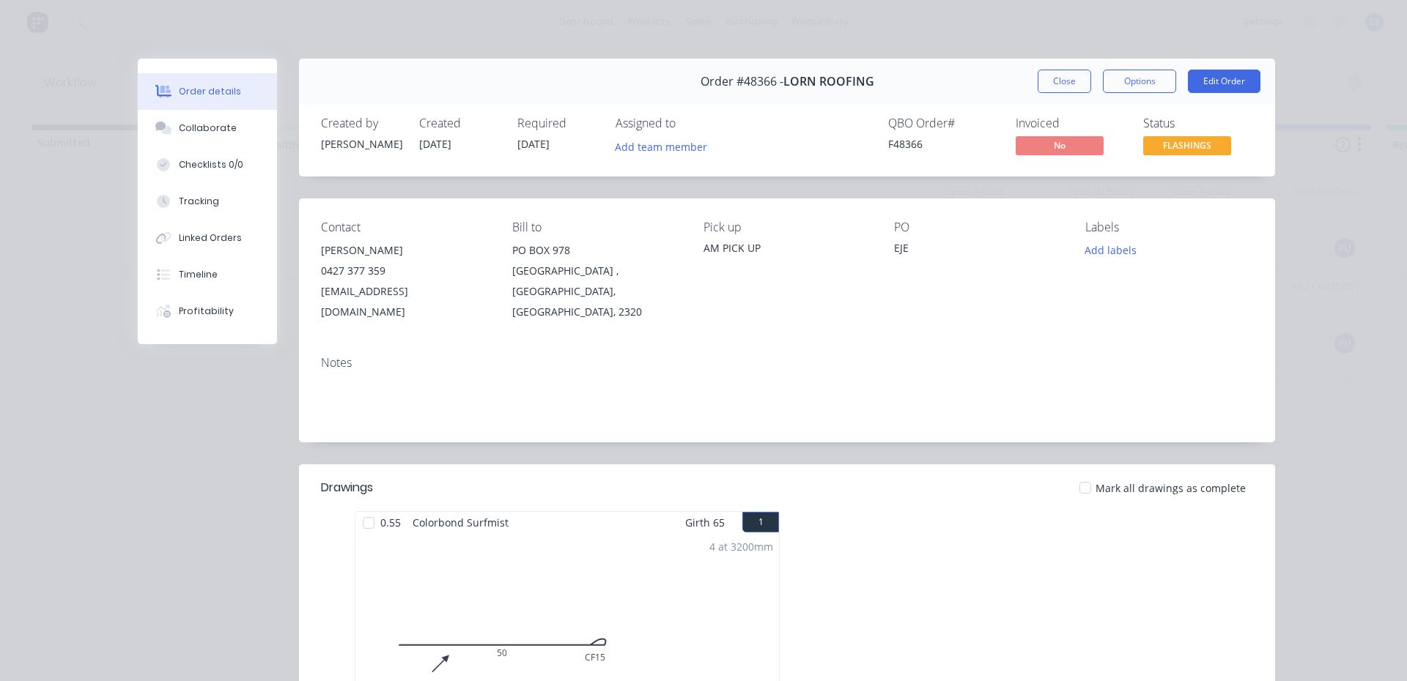
scroll to position [73, 0]
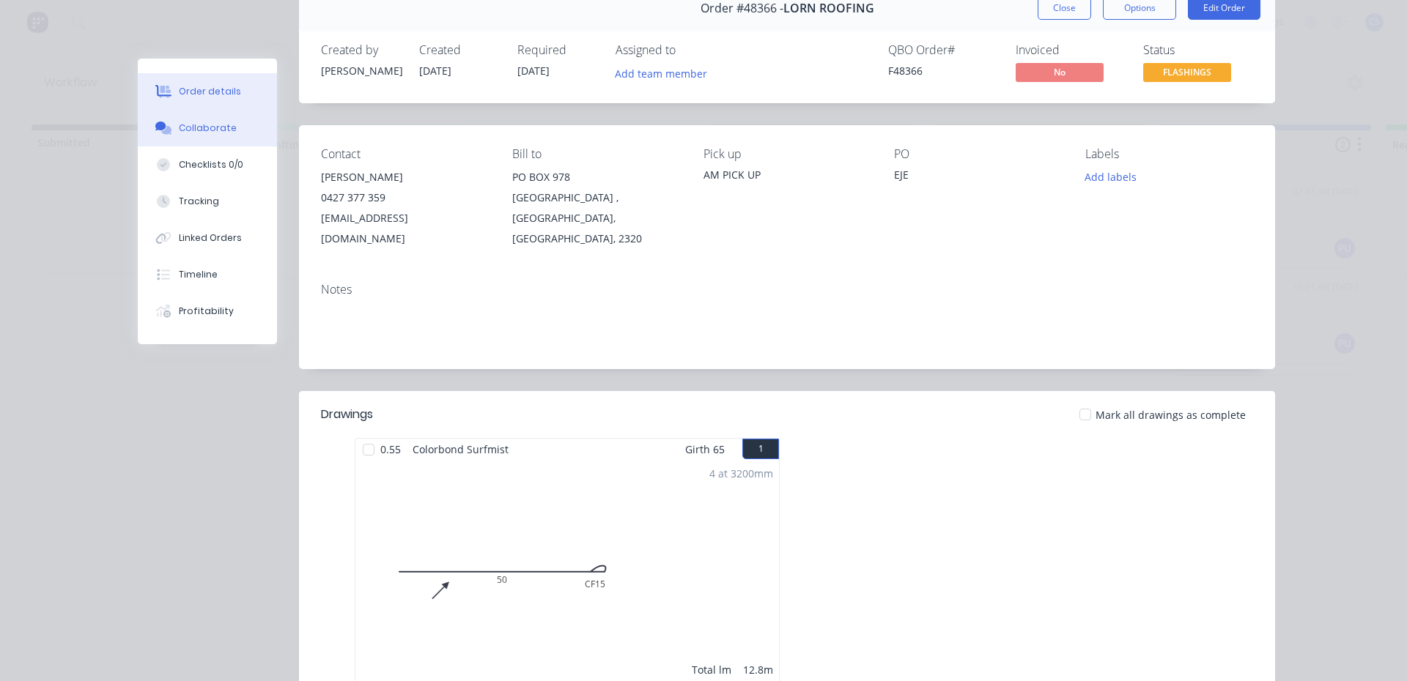
click at [158, 125] on icon at bounding box center [160, 126] width 11 height 9
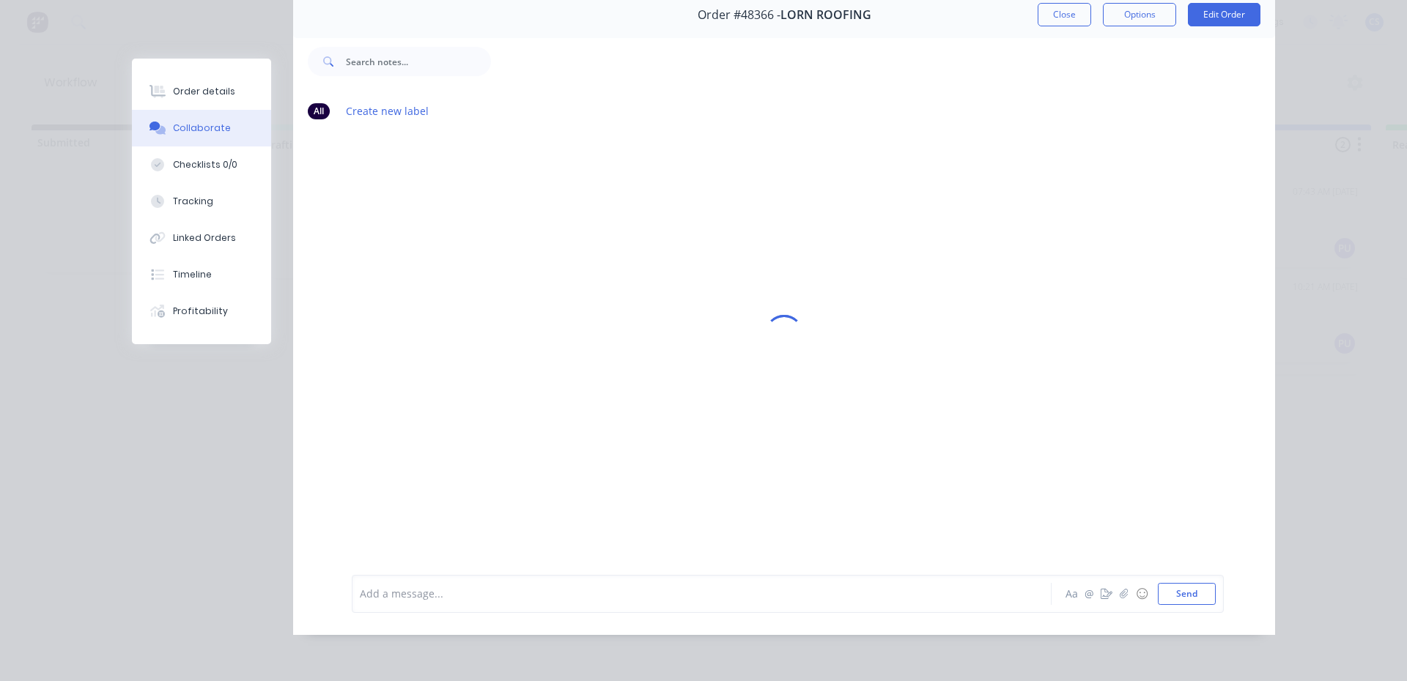
scroll to position [0, 0]
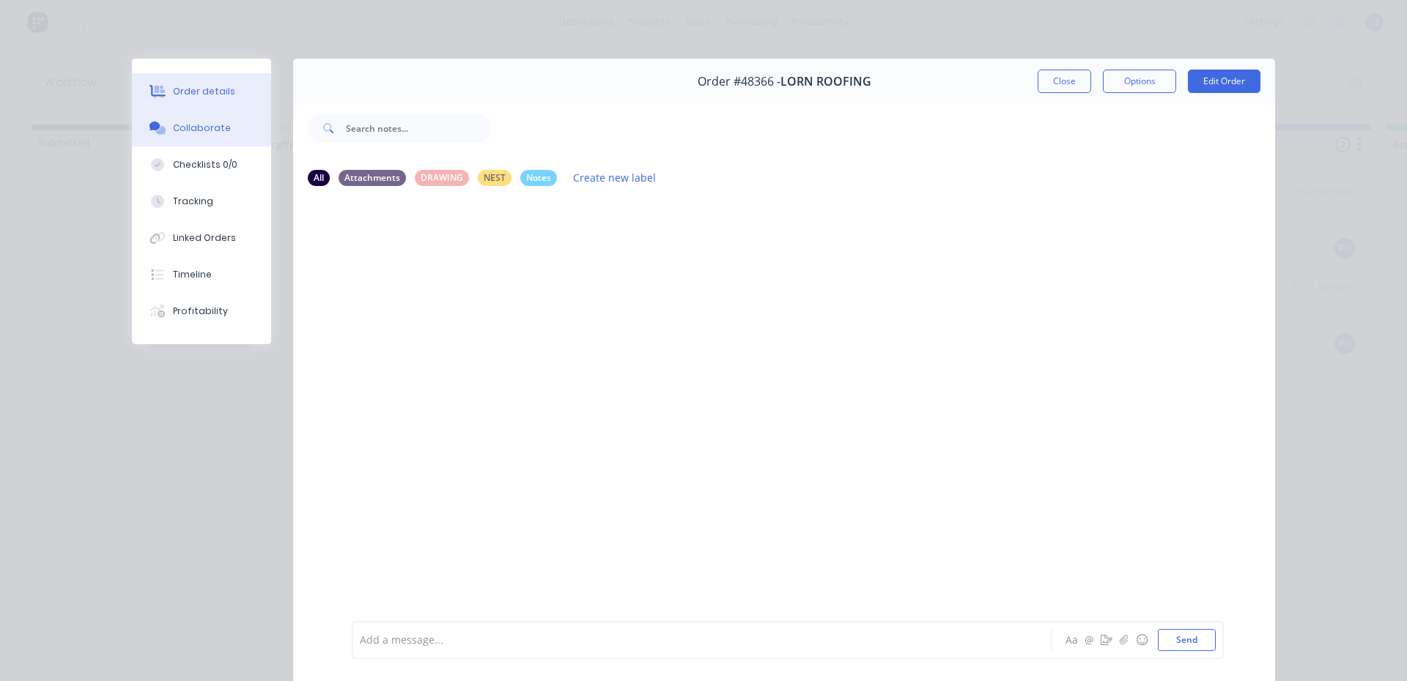
click at [193, 92] on div "Order details" at bounding box center [204, 91] width 62 height 13
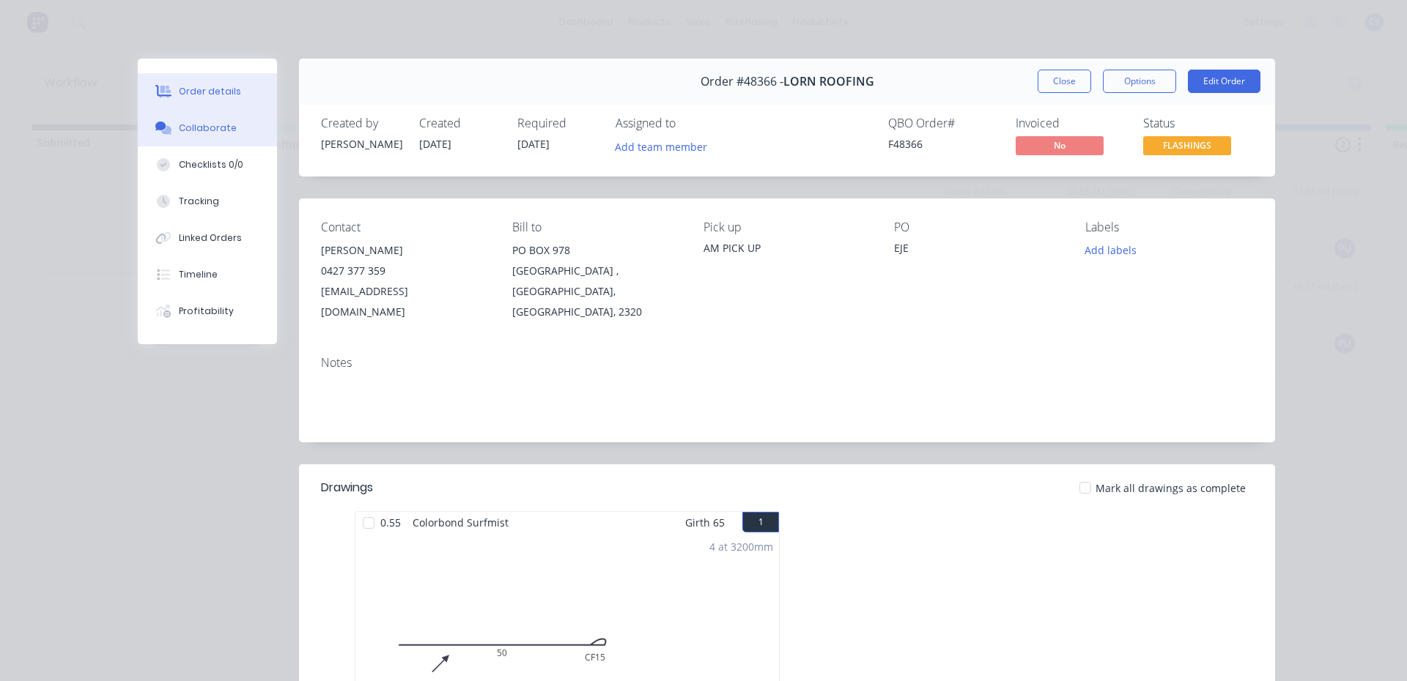
click at [196, 122] on div "Collaborate" at bounding box center [208, 128] width 58 height 13
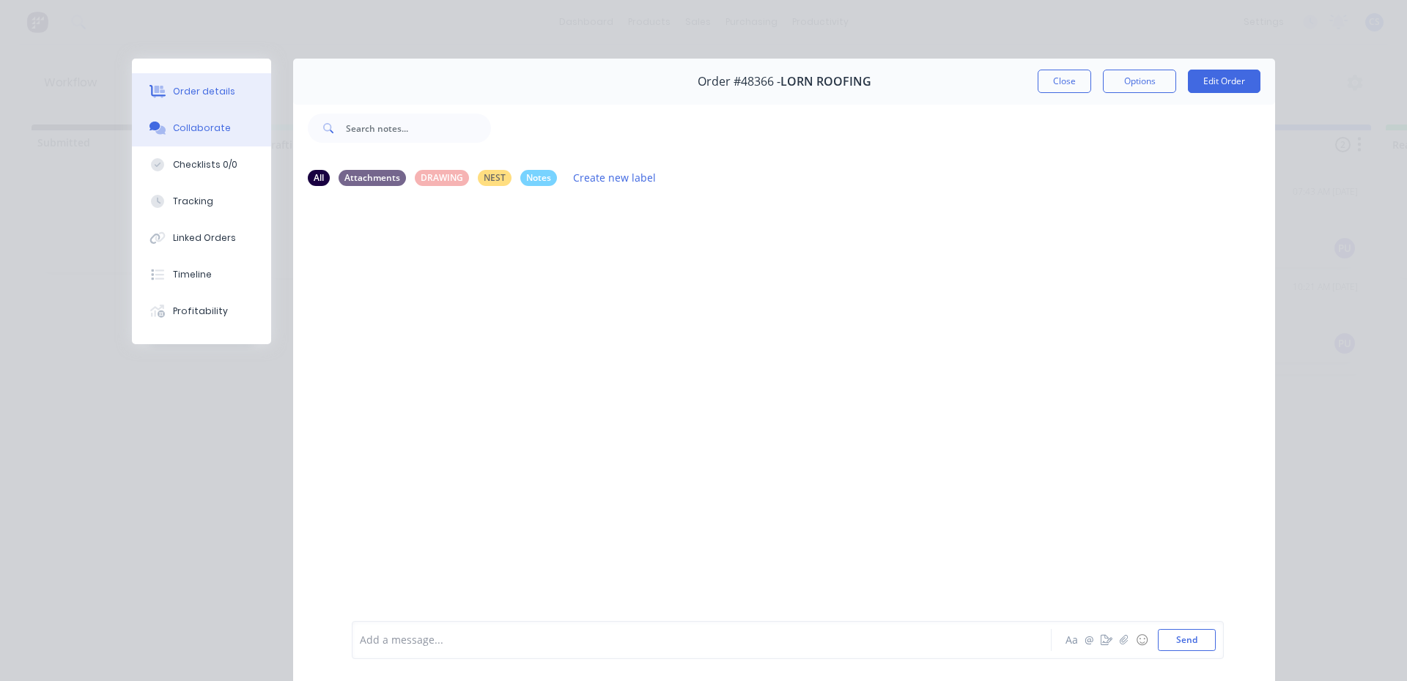
click at [156, 87] on icon at bounding box center [159, 92] width 12 height 12
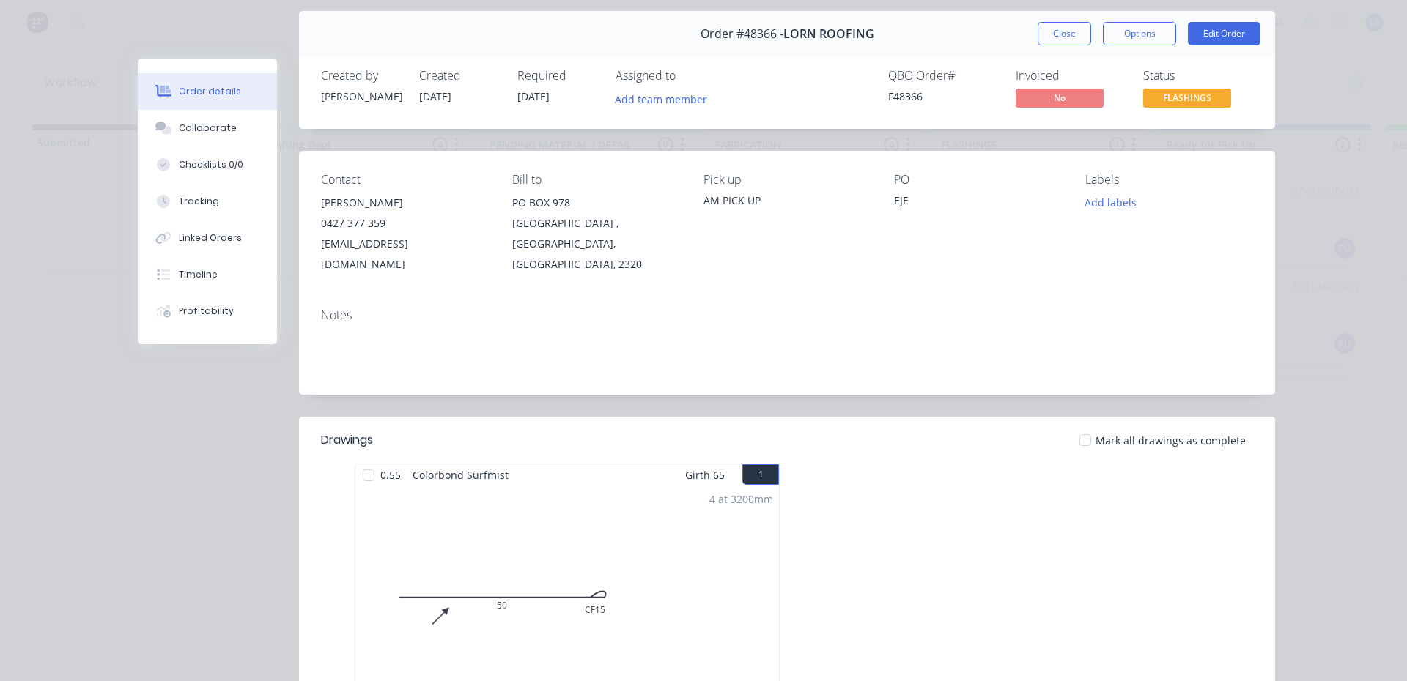
scroll to position [73, 0]
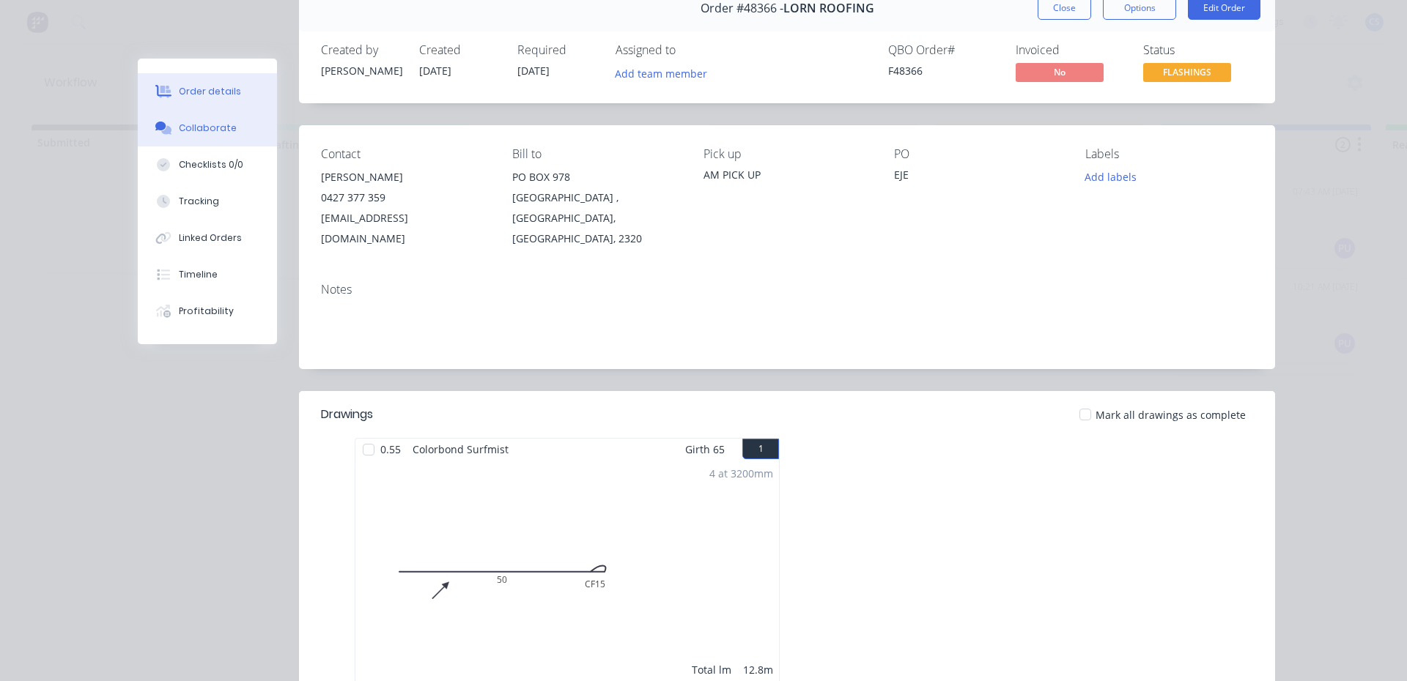
click at [166, 131] on icon at bounding box center [166, 130] width 10 height 9
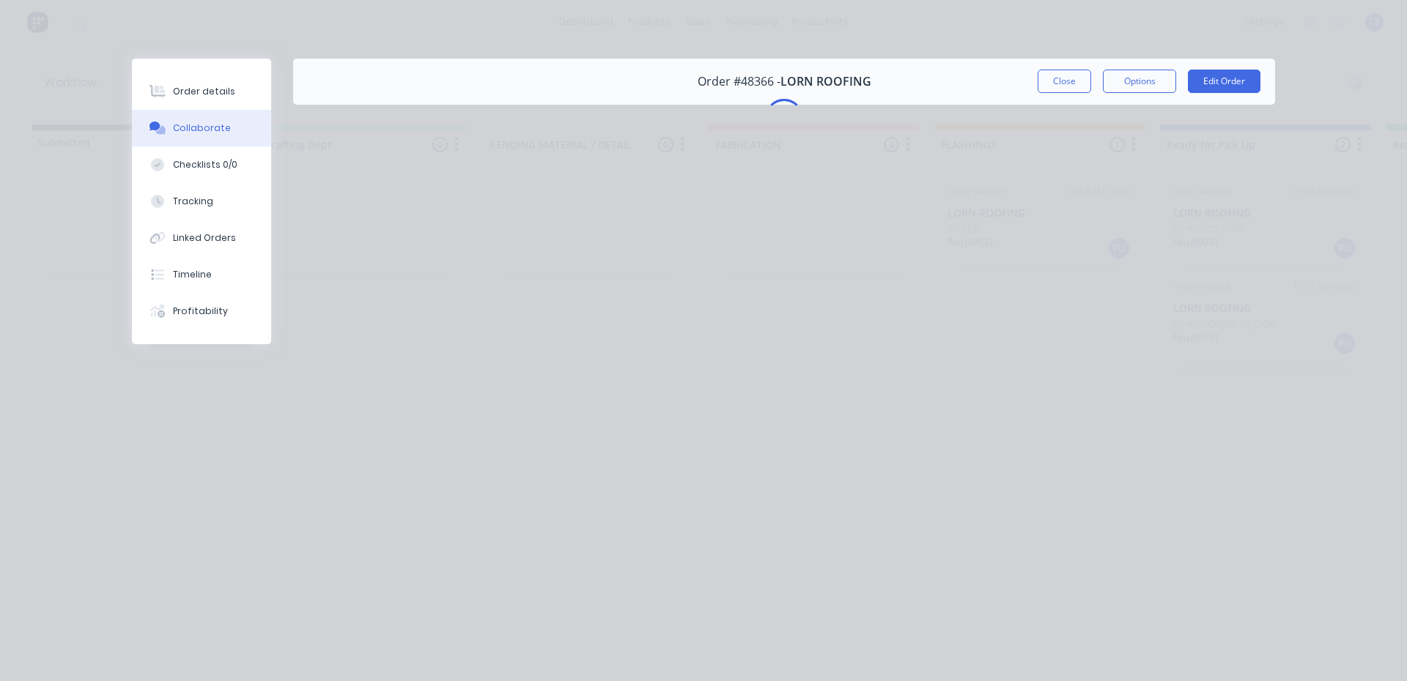
scroll to position [0, 0]
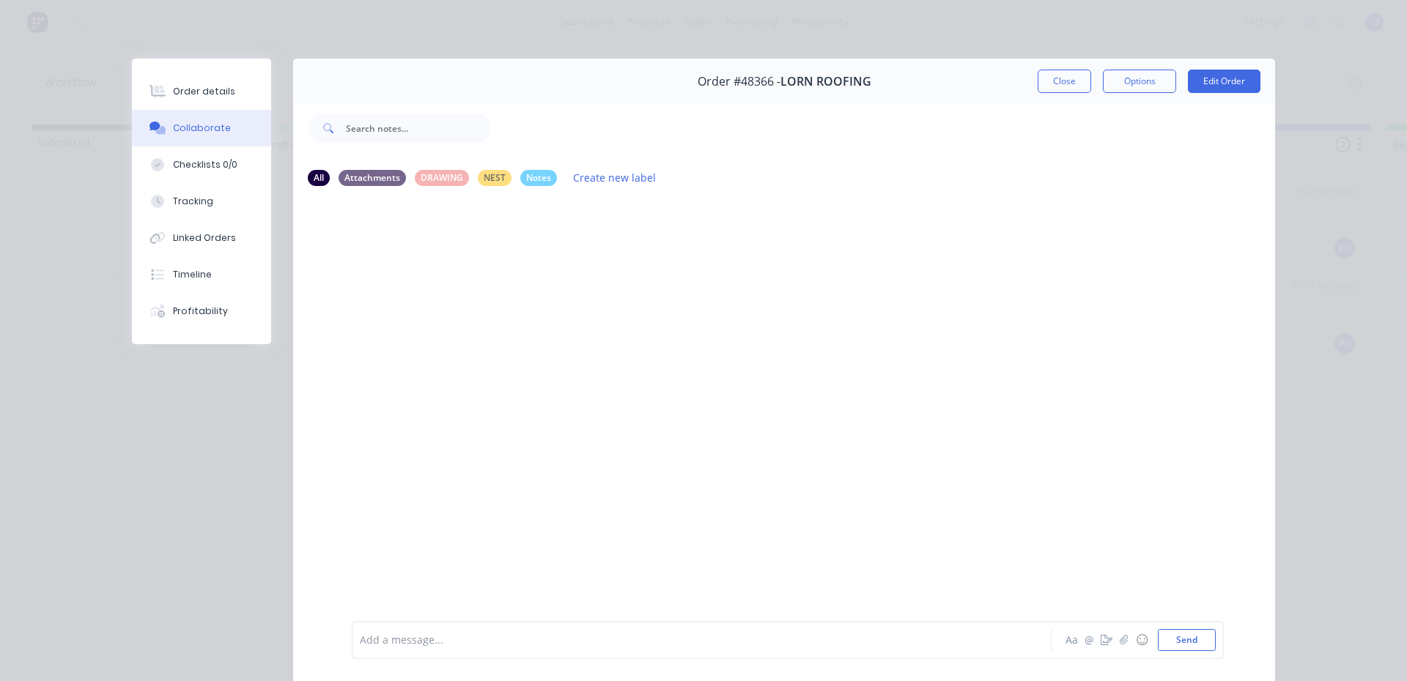
click at [739, 609] on div "Add a message... Aa @ ☺ Send" at bounding box center [784, 640] width 982 height 82
click at [708, 626] on div "Add a message... Aa @ ☺ Send" at bounding box center [788, 640] width 872 height 38
click at [703, 639] on div at bounding box center [681, 640] width 641 height 15
click at [175, 96] on div "Order details" at bounding box center [204, 91] width 62 height 13
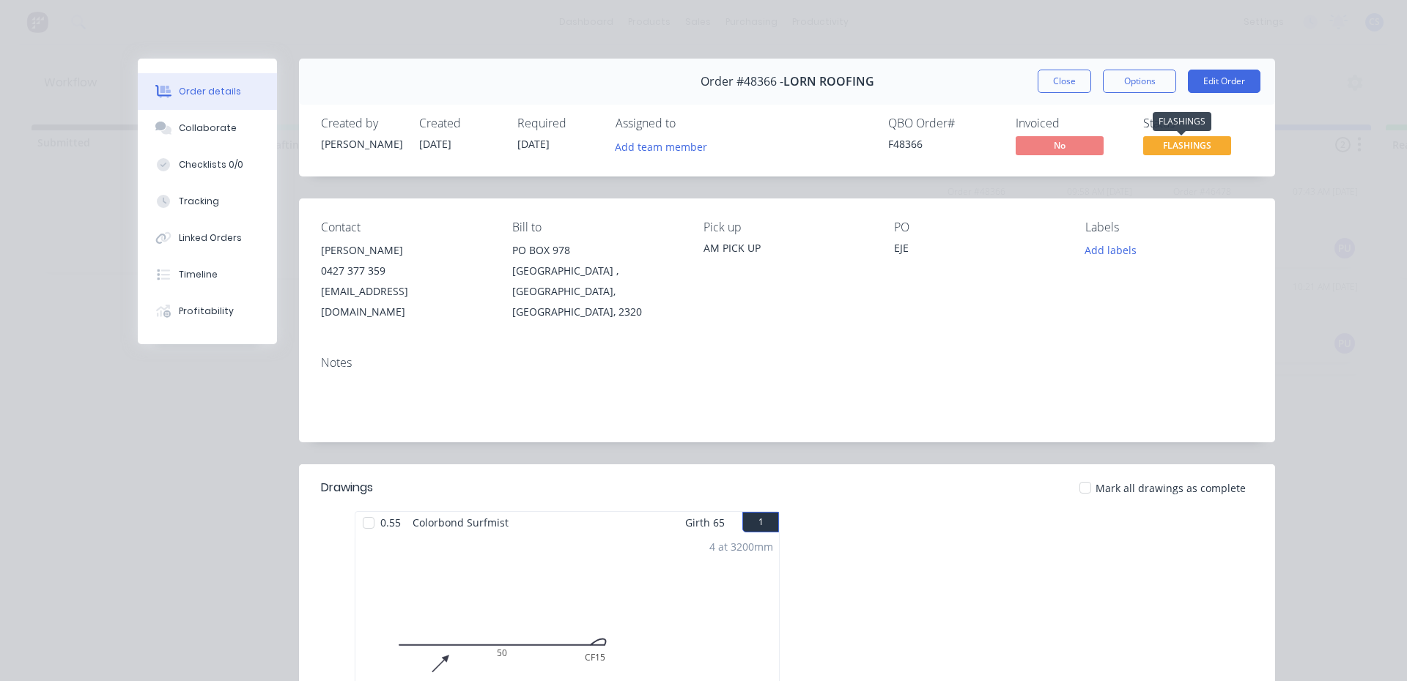
click at [1205, 147] on span "FLASHINGS" at bounding box center [1187, 145] width 88 height 18
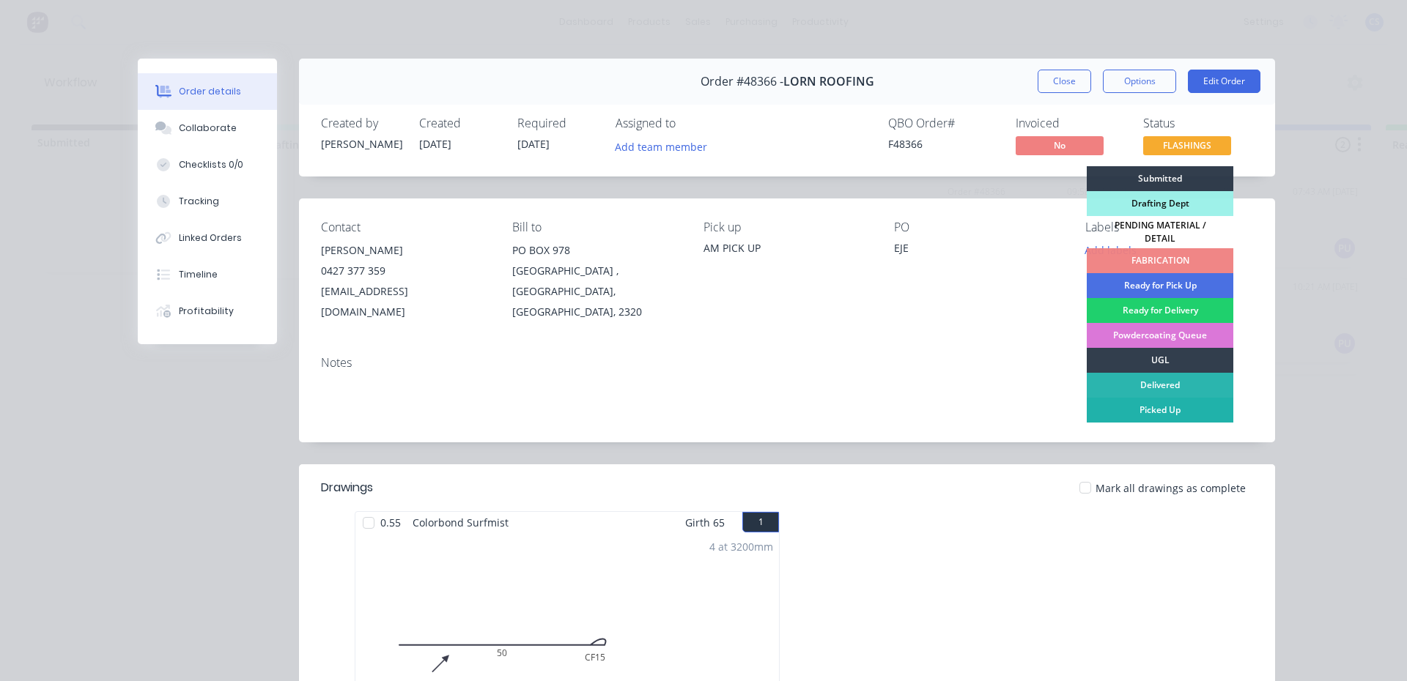
click at [1157, 403] on div "Picked Up" at bounding box center [1160, 410] width 147 height 25
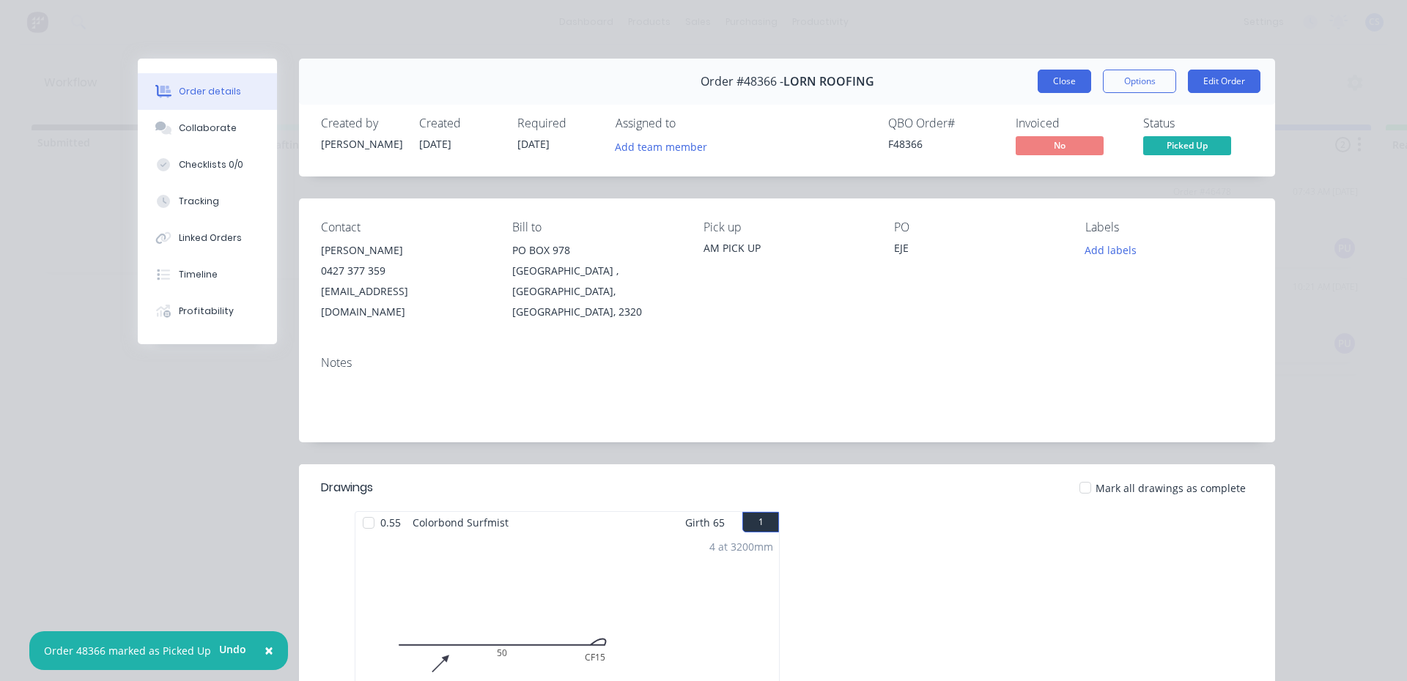
click at [1043, 89] on button "Close" at bounding box center [1064, 81] width 53 height 23
